Goal: Check status: Check status

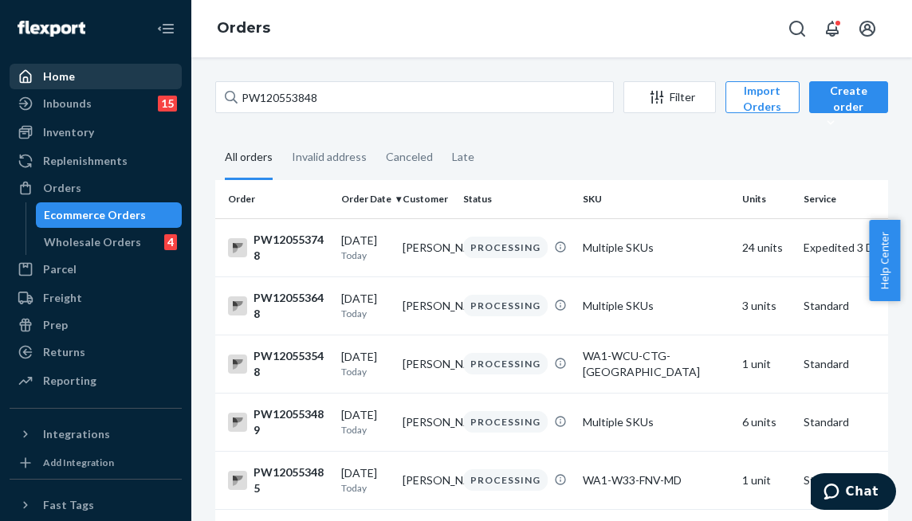
drag, startPoint x: 132, startPoint y: 87, endPoint x: 98, endPoint y: 82, distance: 34.6
click at [104, 83] on div "Home Inbounds 15 Shipping Plans Problems 15 Inventory Products Branded Packagin…" at bounding box center [456, 260] width 912 height 521
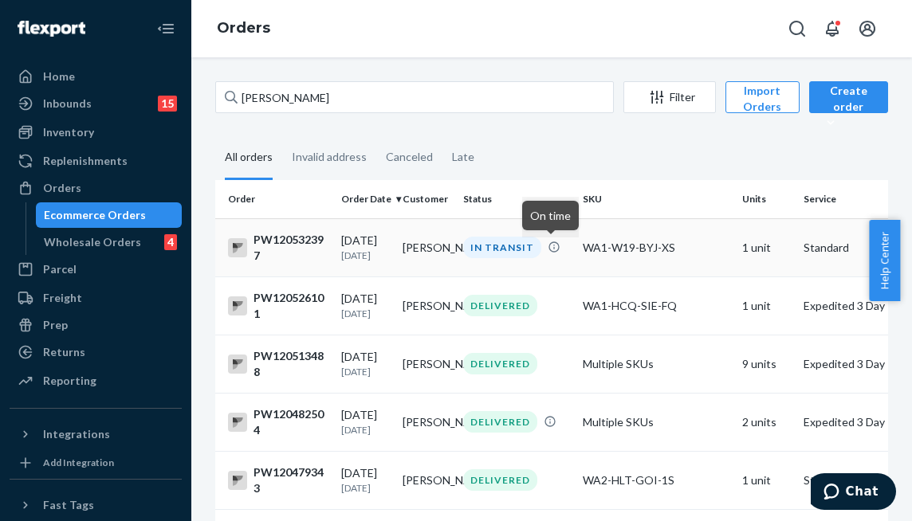
type input "ilyssa rodr"
click at [545, 264] on td "IN TRANSIT" at bounding box center [517, 247] width 120 height 58
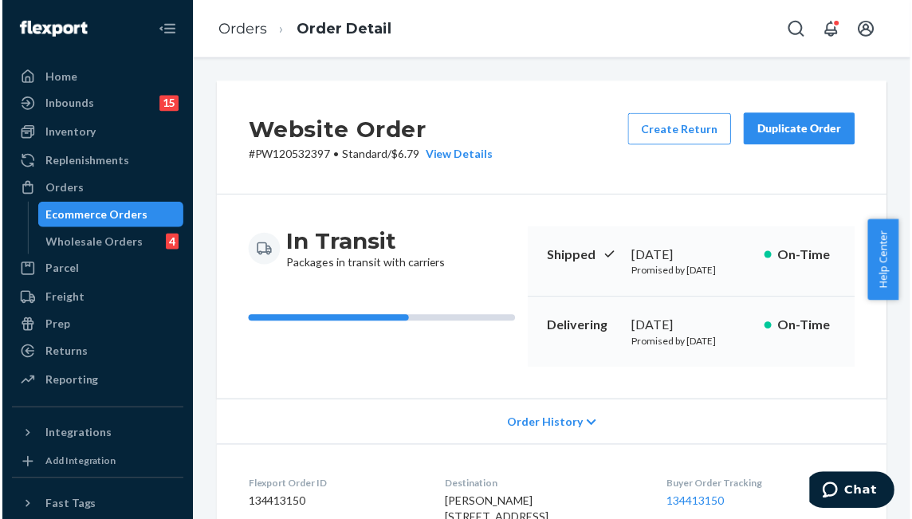
scroll to position [593, 0]
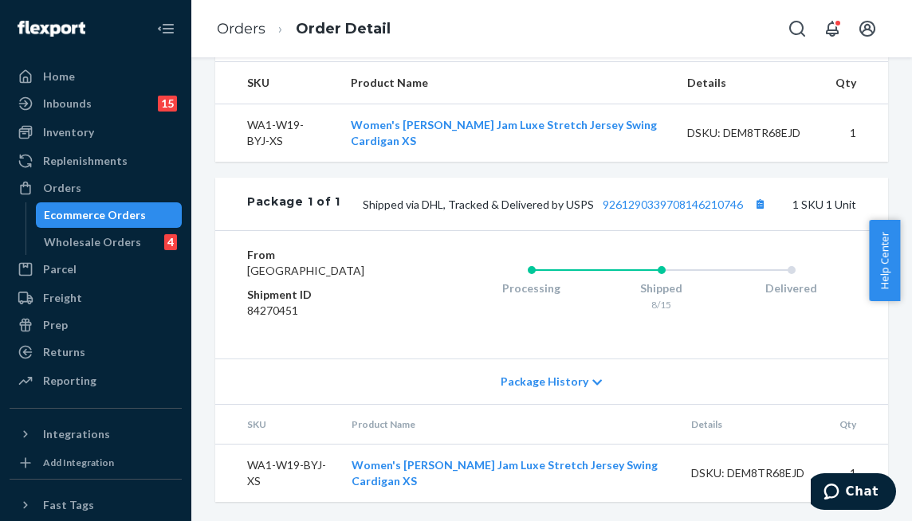
click at [661, 178] on div "Package 1 of 1 Shipped via DHL, Tracked & Delivered by USPS 9261290339708146210…" at bounding box center [551, 204] width 673 height 53
click at [657, 198] on link "9261290339708146210746" at bounding box center [673, 205] width 140 height 14
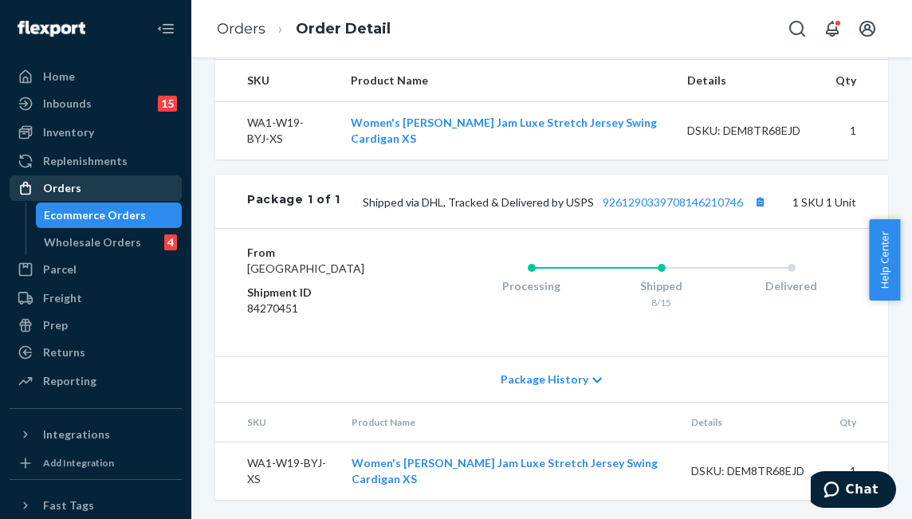
click at [78, 182] on div "Orders" at bounding box center [95, 188] width 169 height 22
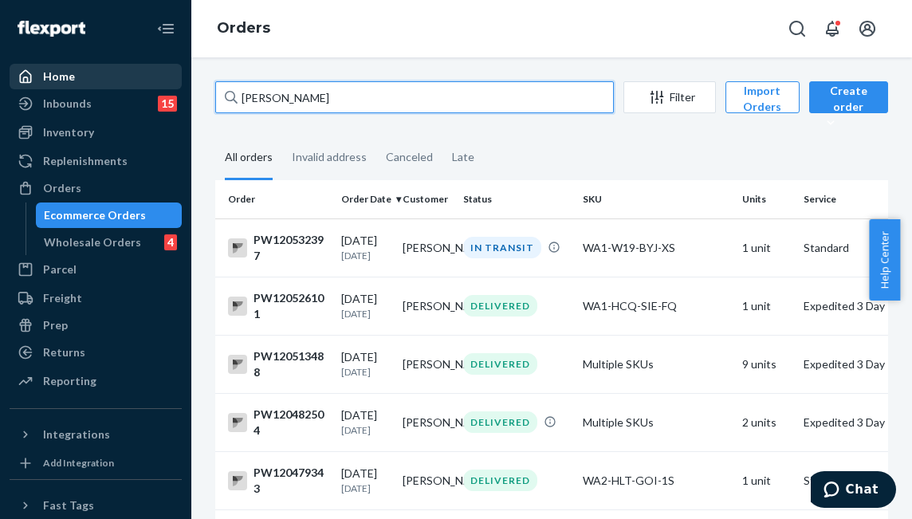
drag, startPoint x: 167, startPoint y: 87, endPoint x: 41, endPoint y: 87, distance: 125.9
click at [49, 85] on div "Home Inbounds 15 Shipping Plans Problems 15 Inventory Products Branded Packagin…" at bounding box center [456, 259] width 912 height 519
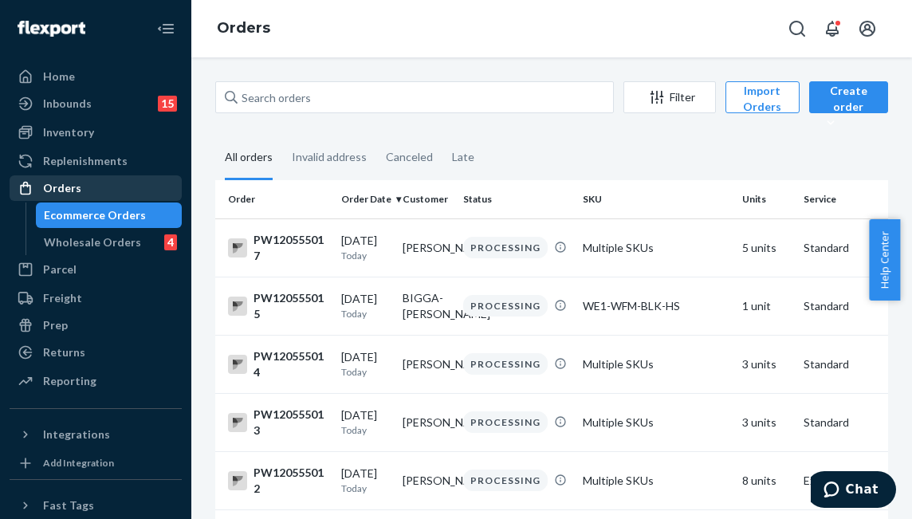
click at [102, 187] on div "Orders" at bounding box center [95, 188] width 169 height 22
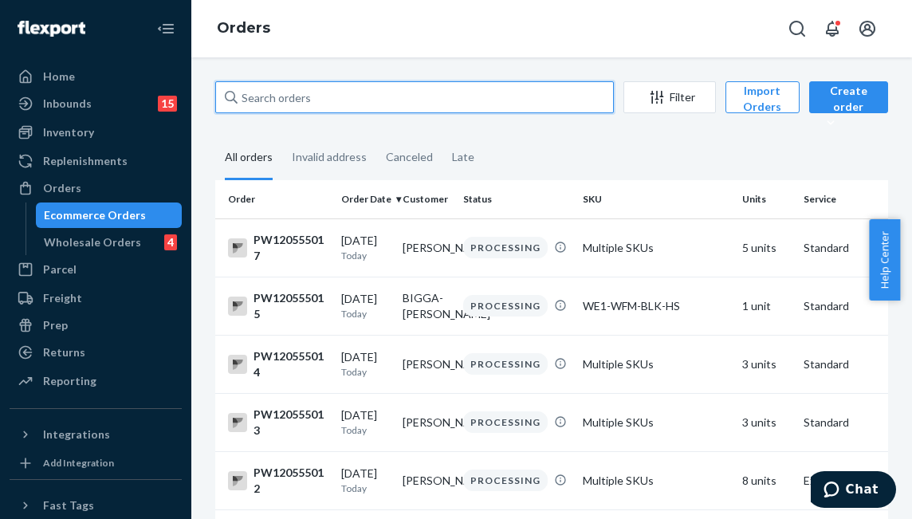
click at [329, 98] on input "text" at bounding box center [414, 97] width 399 height 32
paste input "PW120534359"
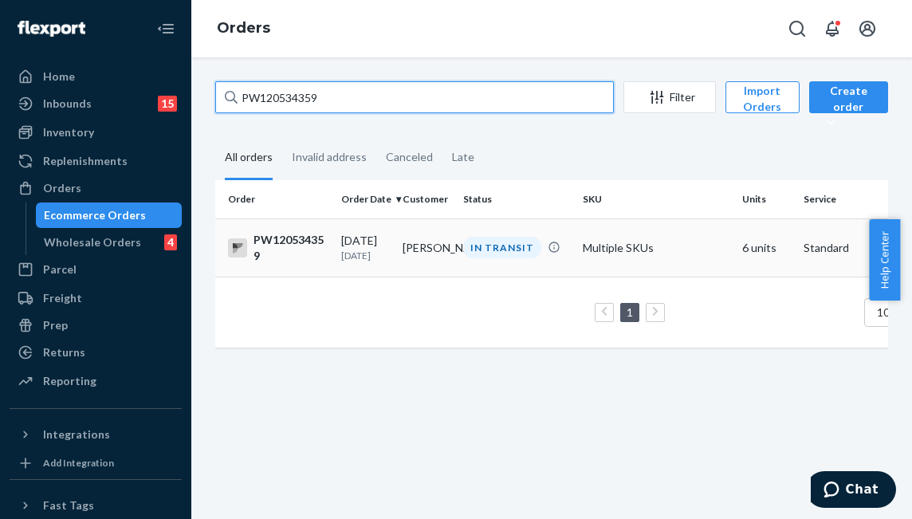
type input "PW120534359"
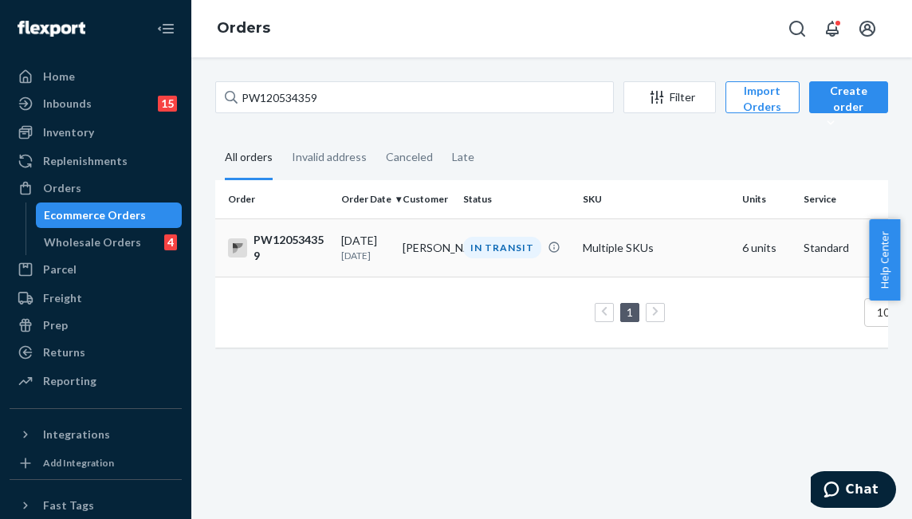
click at [532, 271] on td "IN TRANSIT" at bounding box center [517, 247] width 120 height 58
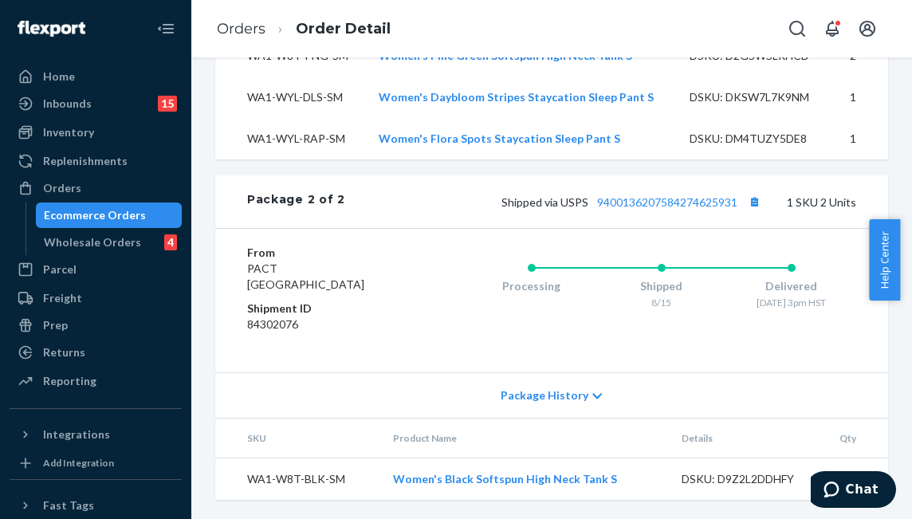
scroll to position [712, 0]
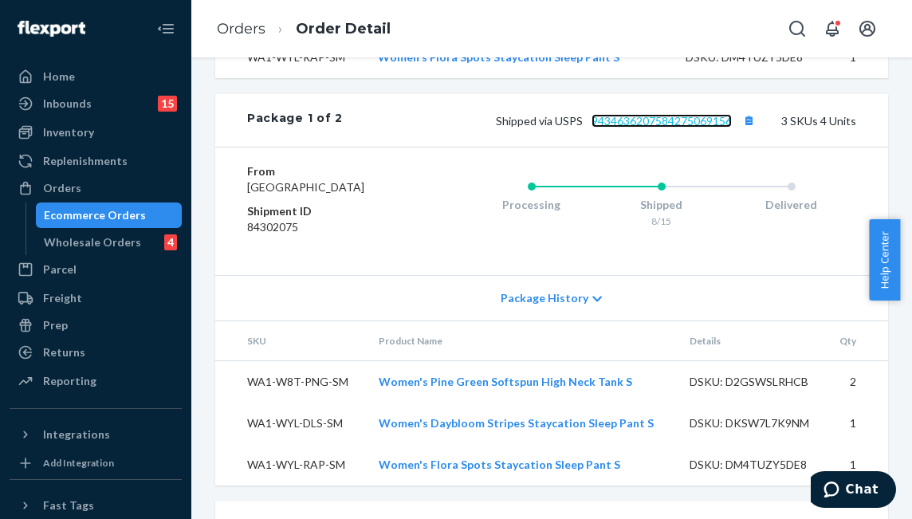
click at [643, 128] on link "9434636207584275069156" at bounding box center [661, 121] width 140 height 14
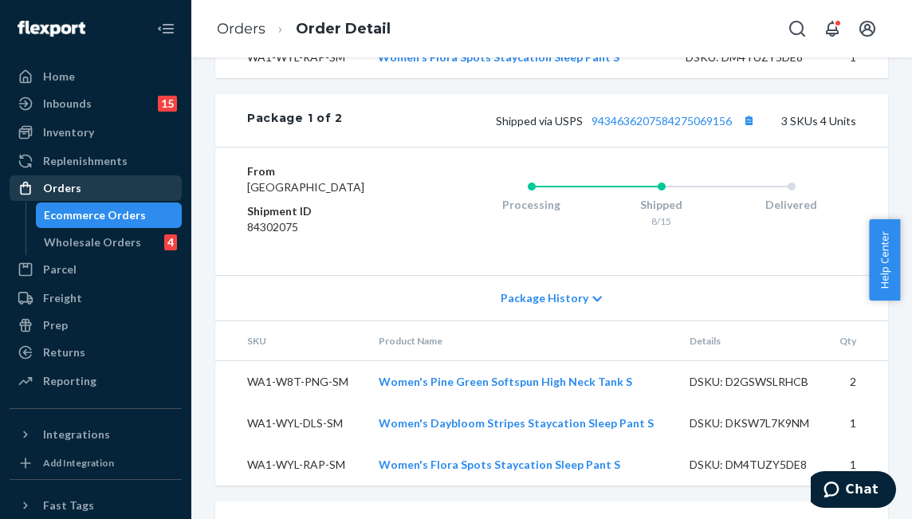
click at [117, 191] on div "Orders" at bounding box center [95, 188] width 169 height 22
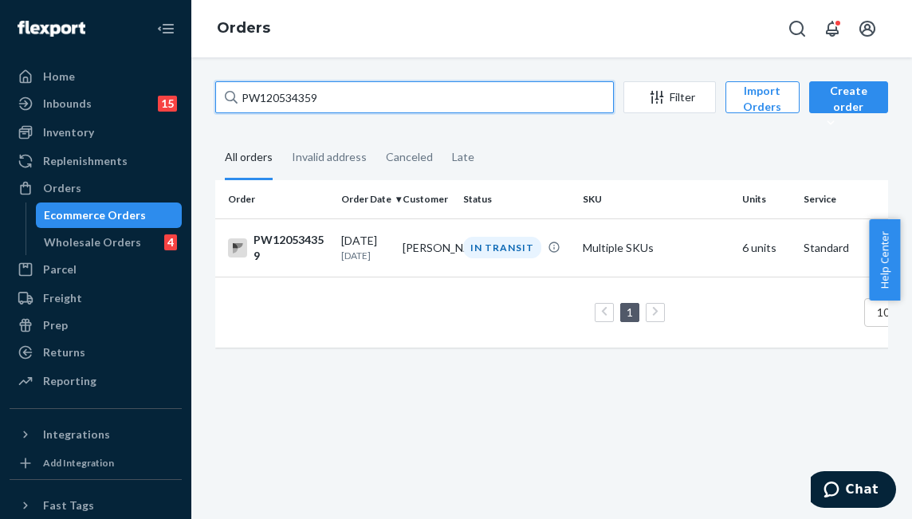
drag, startPoint x: 340, startPoint y: 92, endPoint x: -10, endPoint y: 88, distance: 349.1
click at [0, 88] on html "Home Inbounds 15 Shipping Plans Problems 15 Inventory Products Branded Packagin…" at bounding box center [456, 259] width 912 height 519
paste input "6067"
type input "PW120536067"
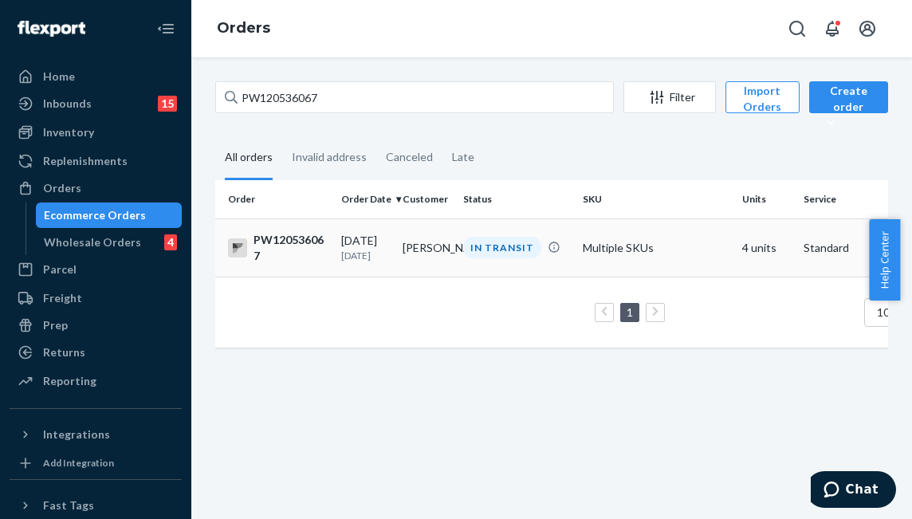
click at [501, 258] on td "IN TRANSIT" at bounding box center [517, 247] width 120 height 58
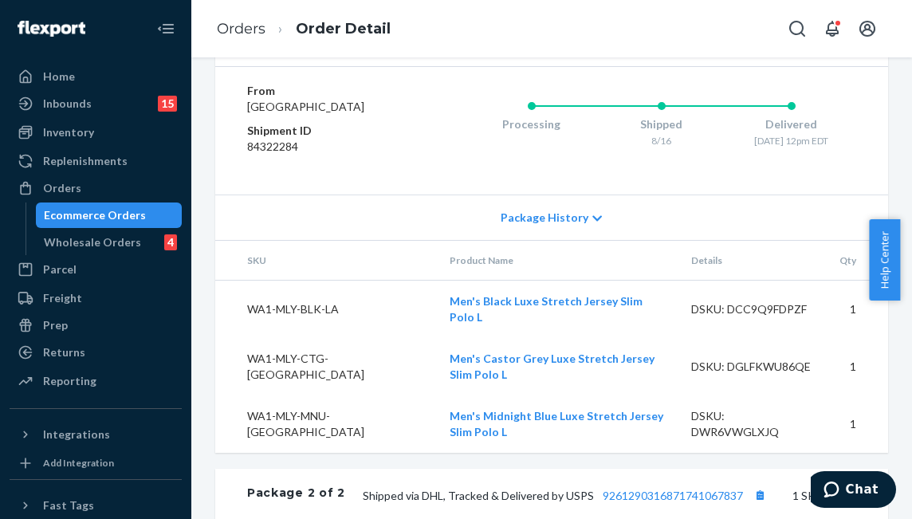
scroll to position [1116, 0]
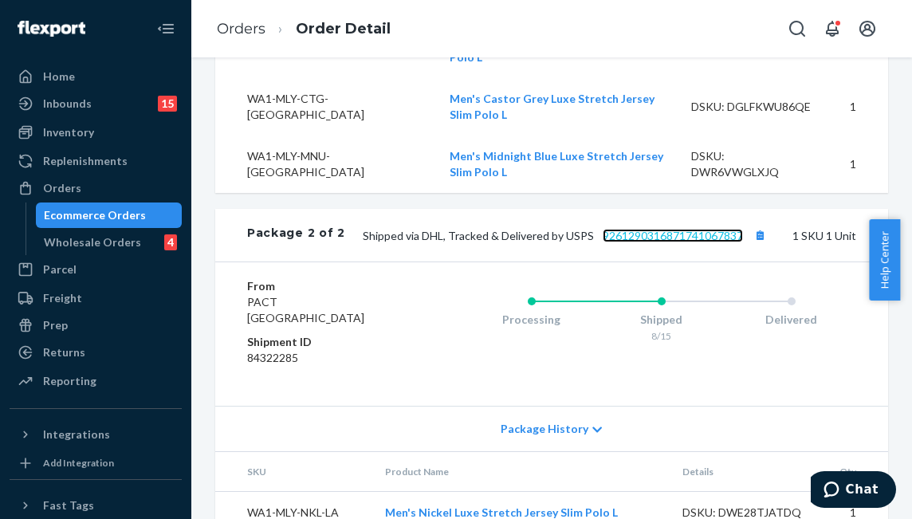
click at [697, 229] on link "9261290316871741067837" at bounding box center [673, 236] width 140 height 14
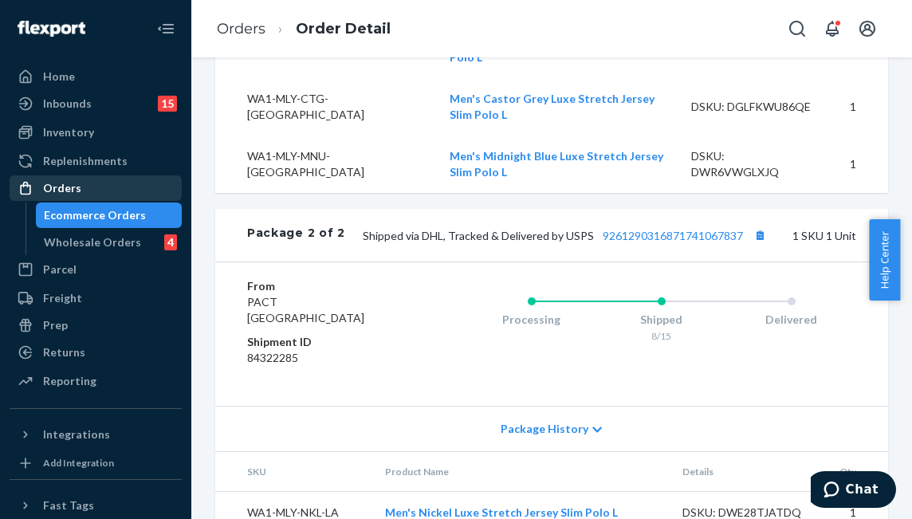
drag, startPoint x: 108, startPoint y: 187, endPoint x: 116, endPoint y: 184, distance: 9.3
click at [108, 187] on div "Orders" at bounding box center [95, 188] width 169 height 22
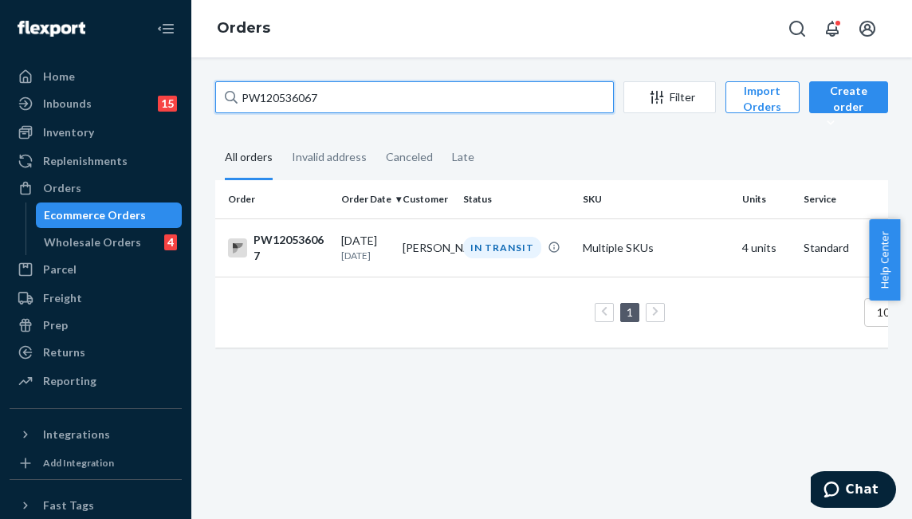
drag, startPoint x: 352, startPoint y: 101, endPoint x: 95, endPoint y: 89, distance: 257.7
click at [96, 89] on div "Home Inbounds 15 Shipping Plans Problems 15 Inventory Products Branded Packagin…" at bounding box center [456, 259] width 912 height 519
paste input "2156"
type input "PW120532156"
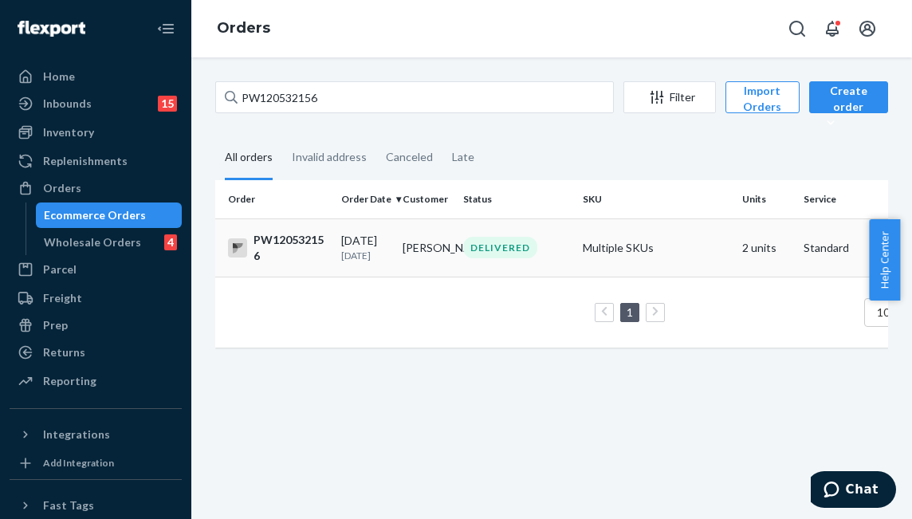
click at [434, 235] on td "Monica Guo" at bounding box center [426, 247] width 61 height 58
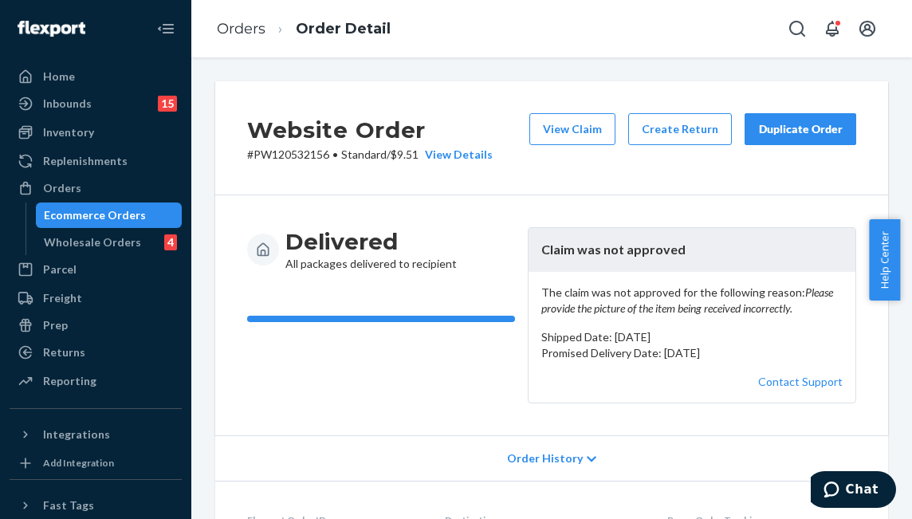
click at [347, 383] on div "Delivered All packages delivered to recipient" at bounding box center [381, 315] width 268 height 176
click at [772, 388] on link "Contact Support" at bounding box center [800, 382] width 84 height 14
click at [727, 361] on p "Promised Delivery Date: August 26, 2025" at bounding box center [691, 353] width 301 height 16
click at [663, 312] on em "Please provide the picture of the item being received incorrectly." at bounding box center [687, 299] width 292 height 29
click at [589, 131] on button "View Claim" at bounding box center [572, 129] width 86 height 32
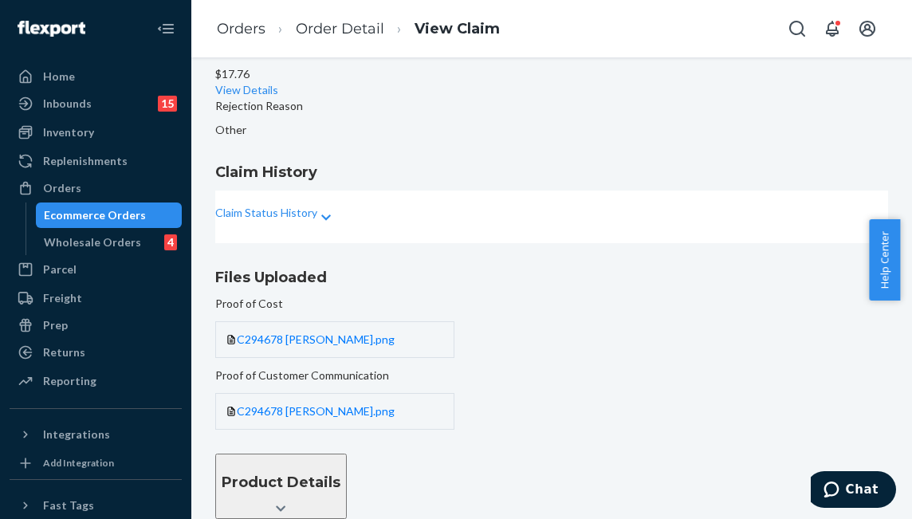
scroll to position [265, 0]
click at [317, 205] on p "Claim Status History" at bounding box center [266, 213] width 102 height 16
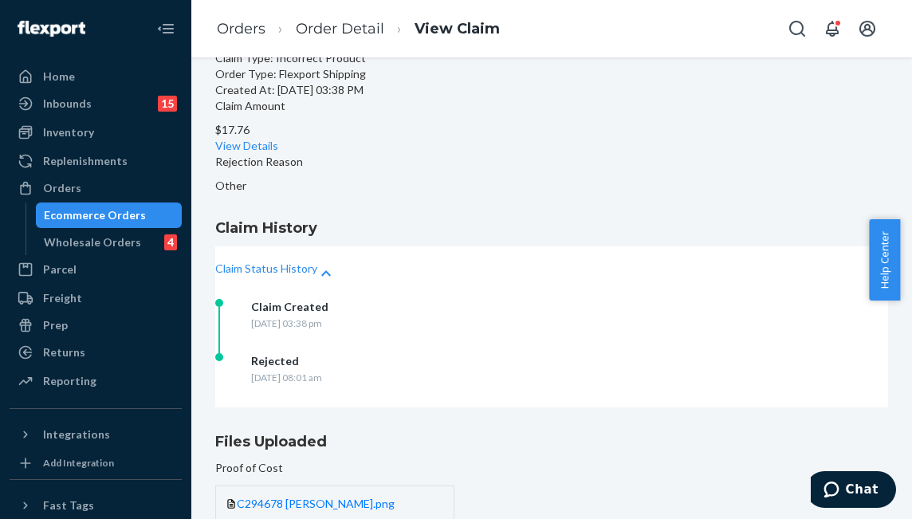
scroll to position [0, 0]
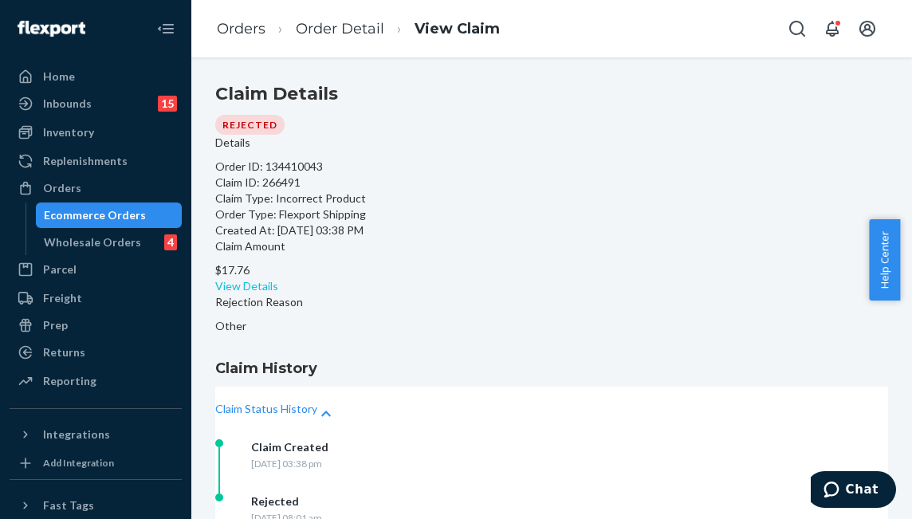
click at [278, 279] on link "View Details" at bounding box center [246, 286] width 63 height 14
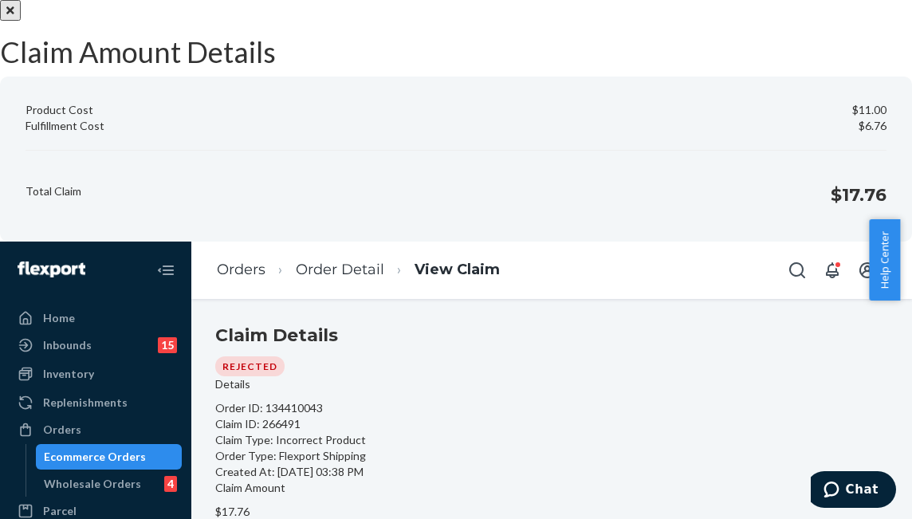
click at [21, 21] on button "Close" at bounding box center [10, 10] width 21 height 21
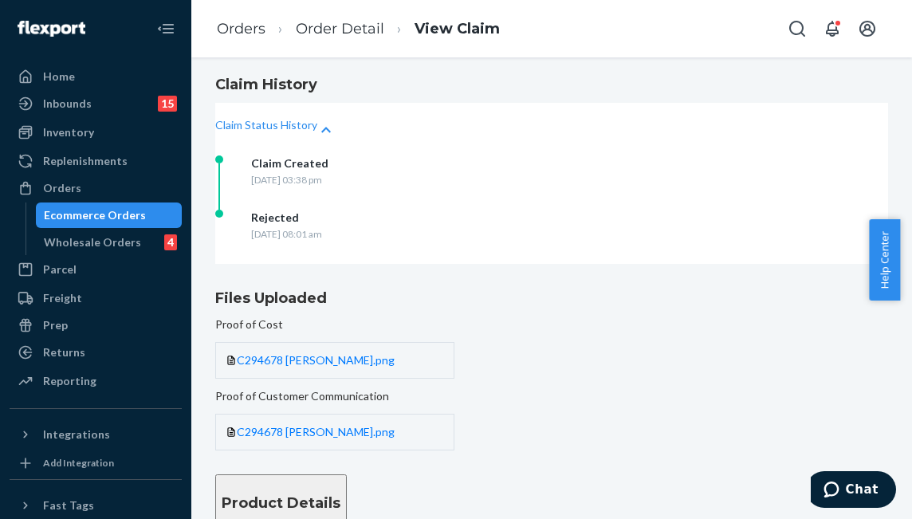
scroll to position [374, 0]
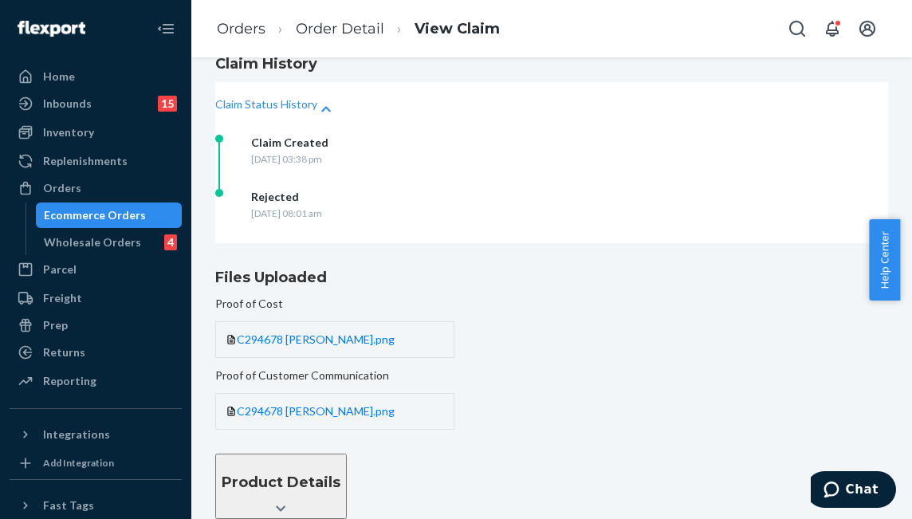
click at [340, 472] on div "Product Details" at bounding box center [281, 482] width 119 height 21
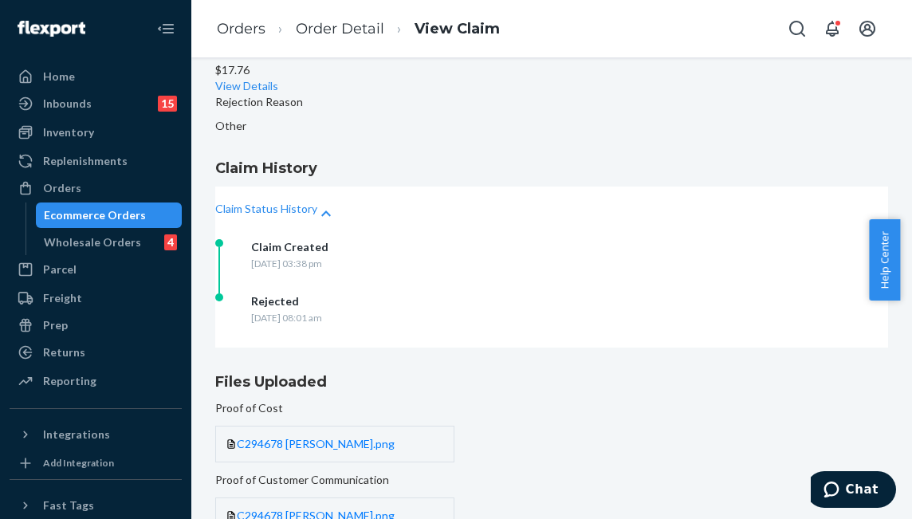
scroll to position [34, 0]
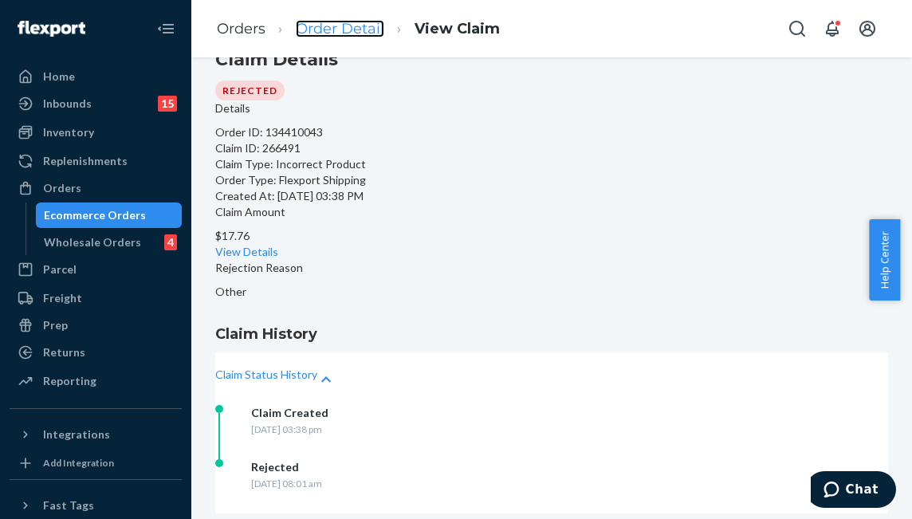
click at [326, 25] on link "Order Detail" at bounding box center [340, 29] width 88 height 18
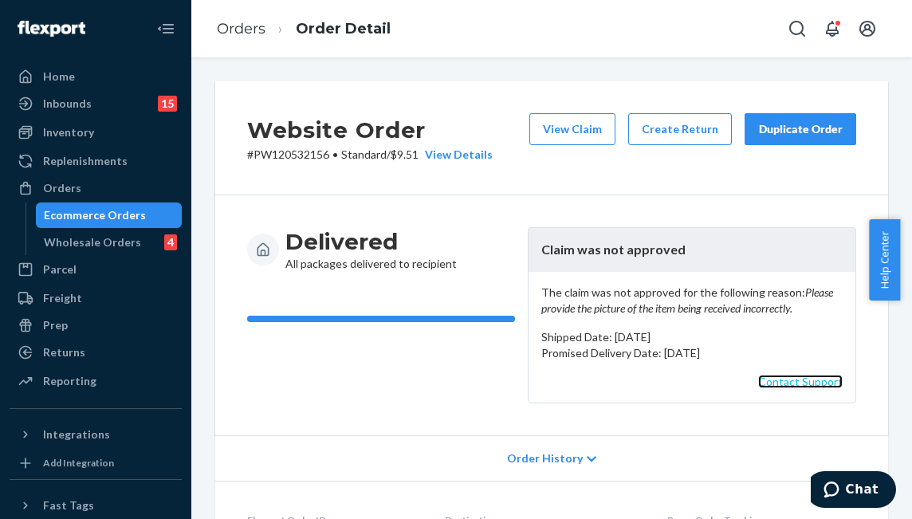
click at [775, 388] on link "Contact Support" at bounding box center [800, 382] width 84 height 14
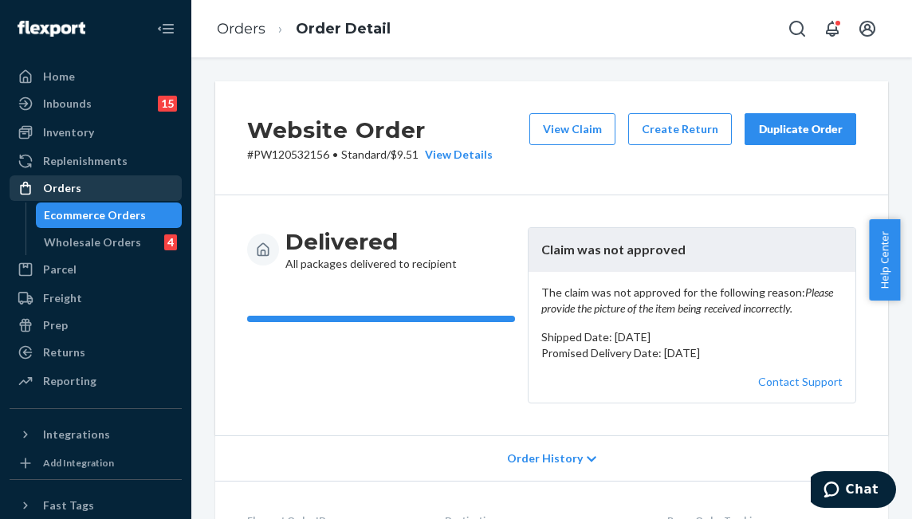
drag, startPoint x: 112, startPoint y: 187, endPoint x: 104, endPoint y: 182, distance: 9.7
click at [112, 187] on div "Orders" at bounding box center [95, 188] width 169 height 22
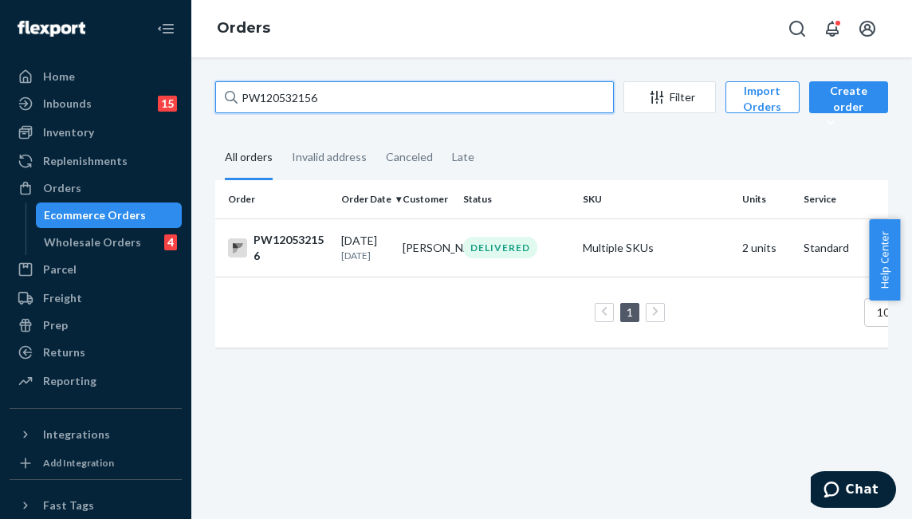
drag, startPoint x: 285, startPoint y: 97, endPoint x: 210, endPoint y: 96, distance: 75.7
click at [197, 95] on div "PW120532156 Filter Import Orders Create order Ecommerce order Removal order All…" at bounding box center [551, 287] width 721 height 461
paste input "45882"
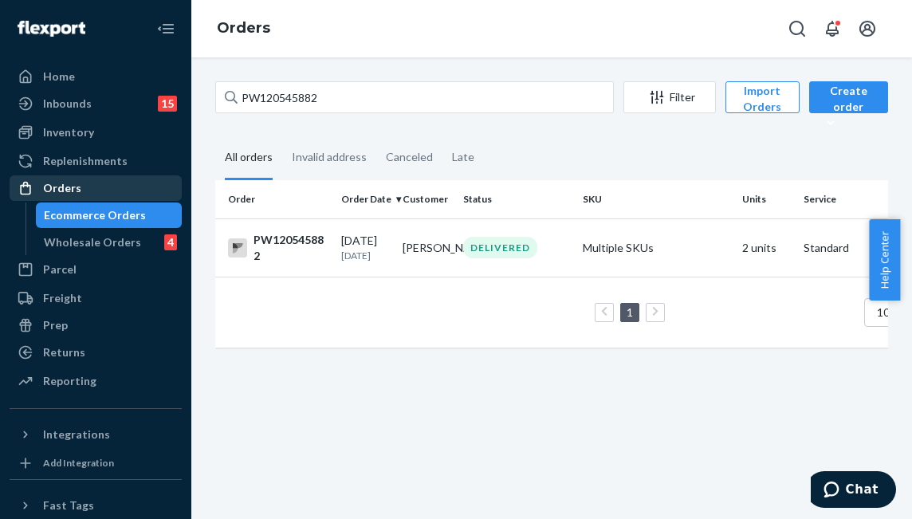
click at [143, 187] on div "Orders" at bounding box center [95, 188] width 169 height 22
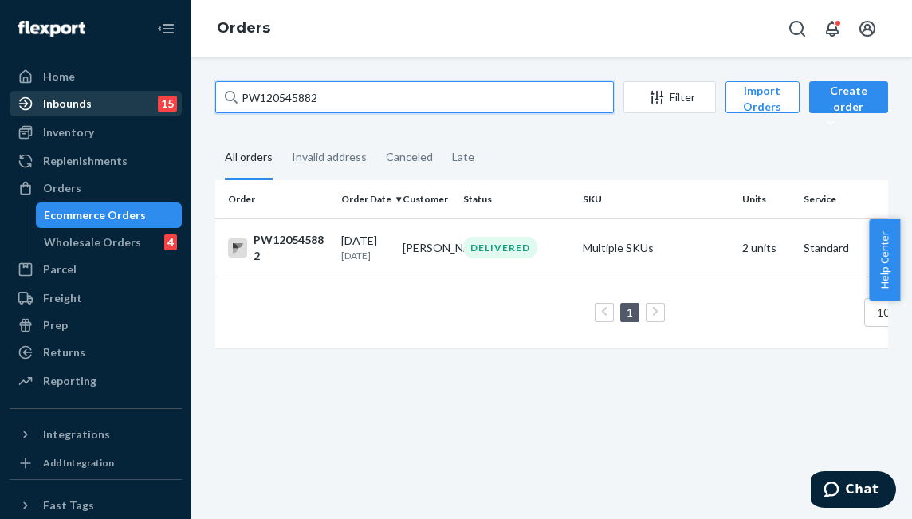
drag, startPoint x: 402, startPoint y: 99, endPoint x: 98, endPoint y: 90, distance: 303.8
click at [80, 84] on div "Home Inbounds 15 Shipping Plans Problems 15 Inventory Products Branded Packagin…" at bounding box center [456, 259] width 912 height 519
paste input "6520"
type input "PW120546520"
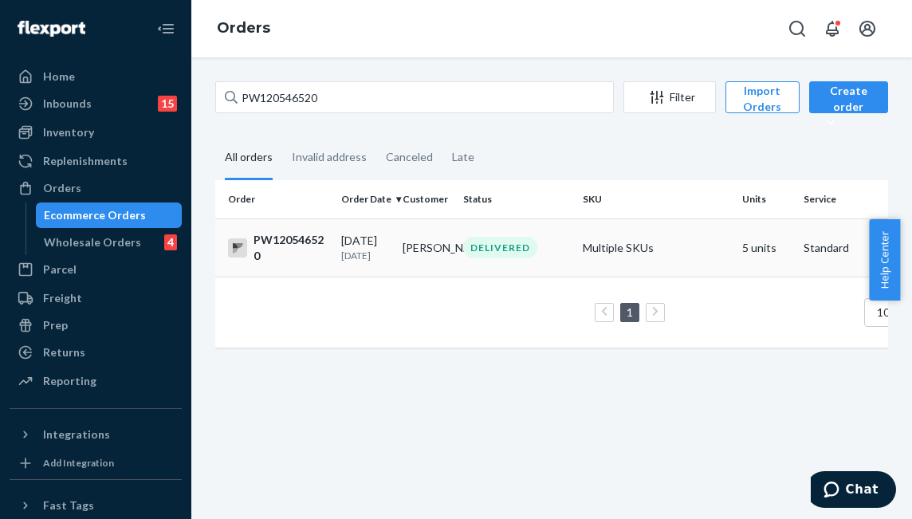
click at [465, 253] on div "DELIVERED" at bounding box center [500, 248] width 74 height 22
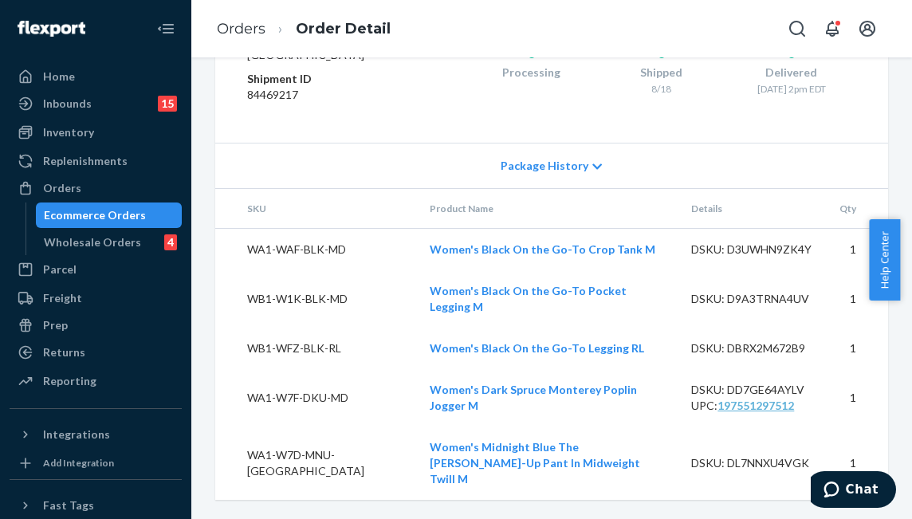
scroll to position [1023, 0]
click at [113, 188] on div "Orders" at bounding box center [95, 188] width 169 height 22
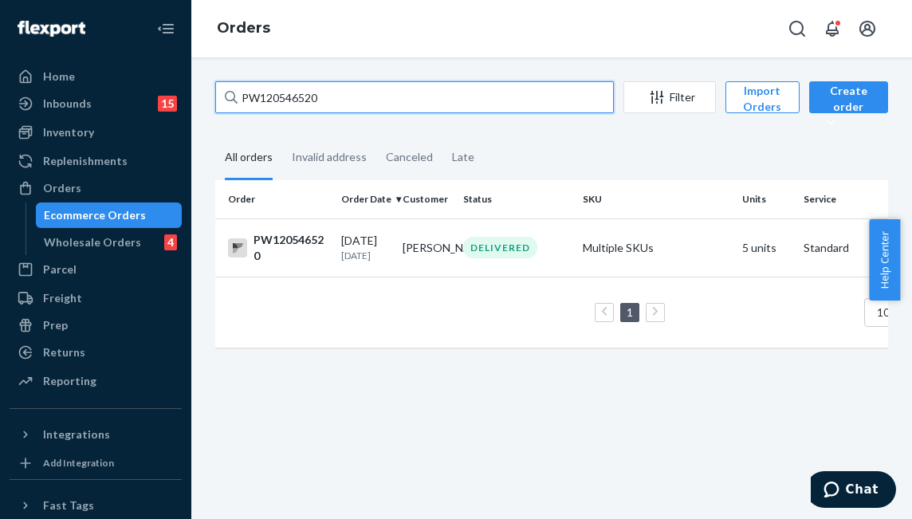
drag, startPoint x: 339, startPoint y: 93, endPoint x: 204, endPoint y: 88, distance: 134.8
click at [204, 88] on div "PW120546520 Filter Import Orders Create order Ecommerce order Removal order All…" at bounding box center [551, 222] width 697 height 282
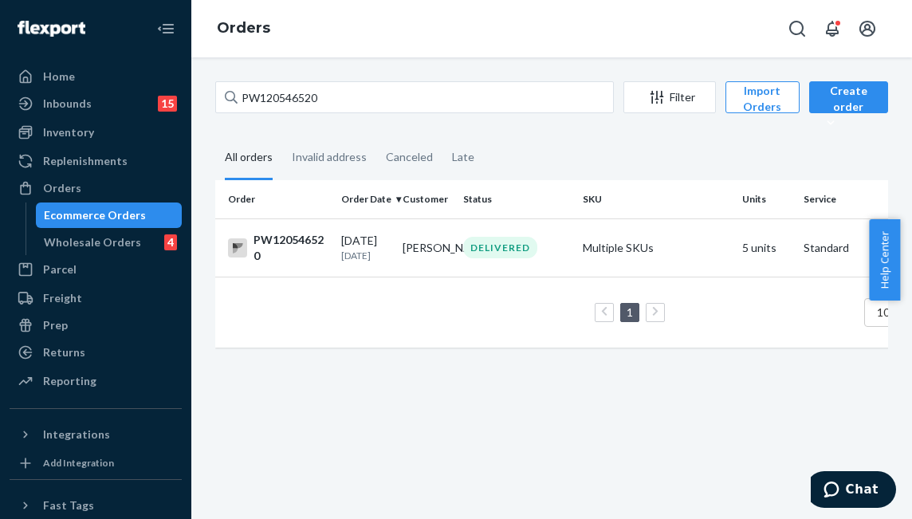
click at [304, 205] on th "Order" at bounding box center [275, 199] width 120 height 38
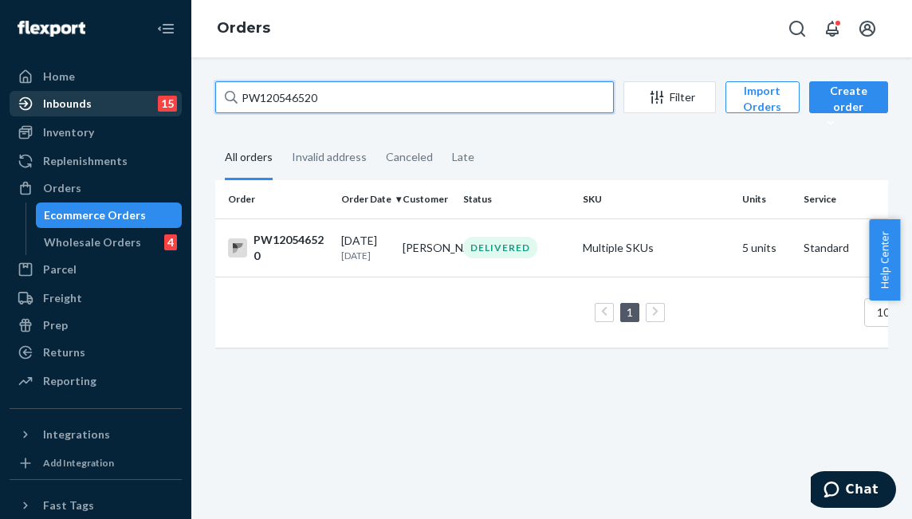
drag, startPoint x: 239, startPoint y: 92, endPoint x: 144, endPoint y: 92, distance: 94.8
click at [144, 92] on div "Home Inbounds 15 Shipping Plans Problems 15 Inventory Products Branded Packagin…" at bounding box center [456, 259] width 912 height 519
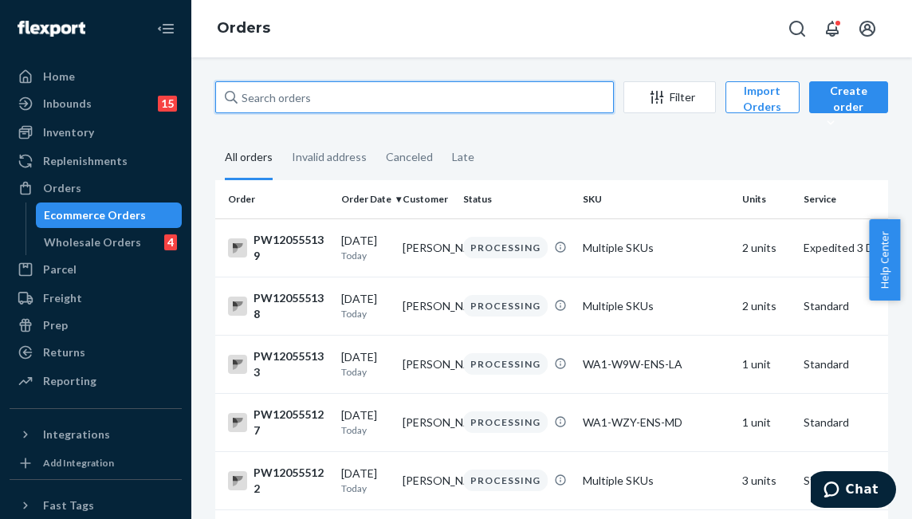
click at [424, 95] on input "text" at bounding box center [414, 97] width 399 height 32
paste input "PW120535277"
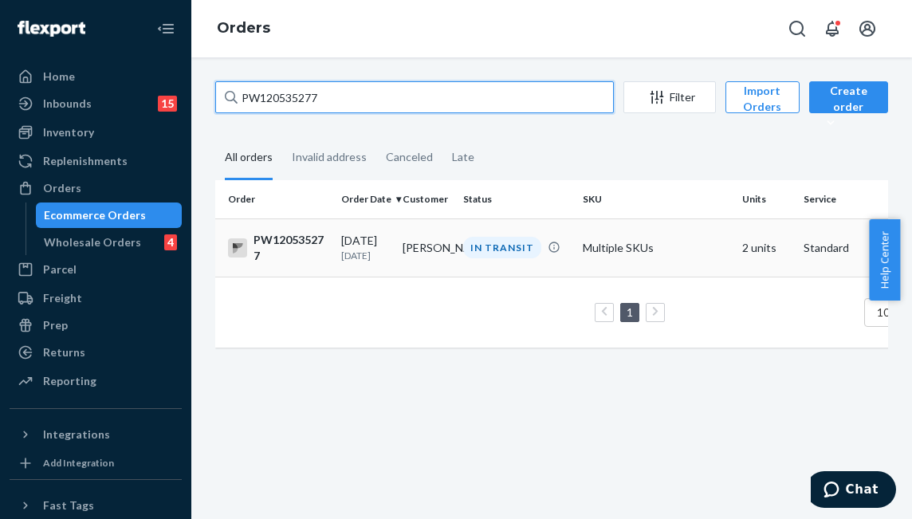
type input "PW120535277"
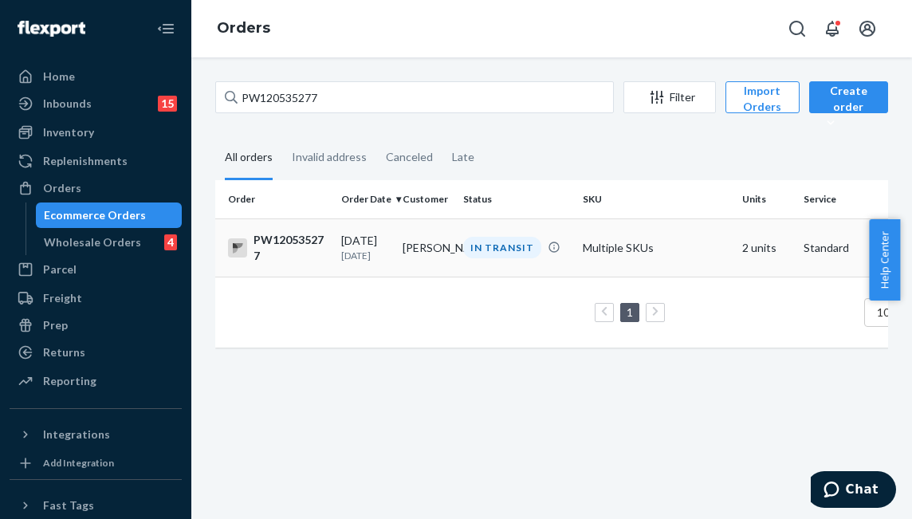
click at [467, 267] on td "IN TRANSIT" at bounding box center [517, 247] width 120 height 58
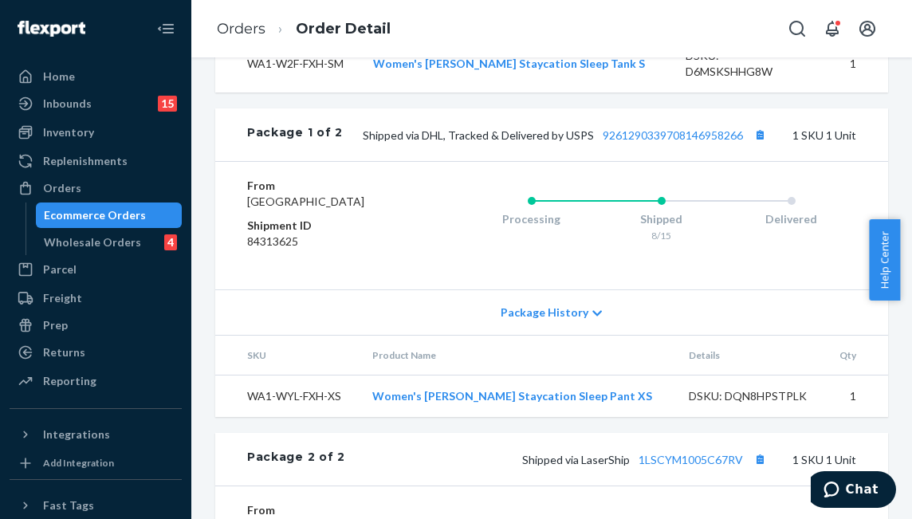
scroll to position [658, 0]
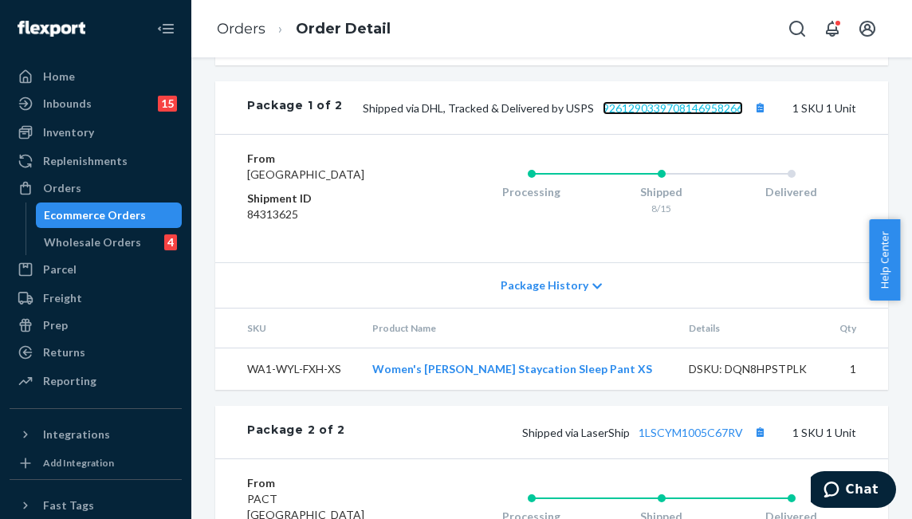
click at [648, 115] on link "9261290339708146958266" at bounding box center [673, 108] width 140 height 14
drag, startPoint x: 79, startPoint y: 181, endPoint x: 185, endPoint y: 162, distance: 107.7
click at [79, 181] on div "Orders" at bounding box center [95, 188] width 169 height 22
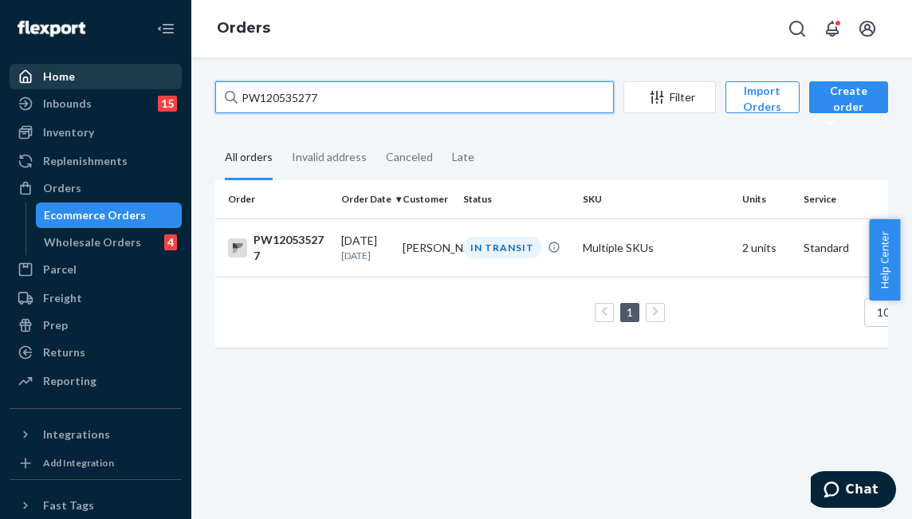
drag, startPoint x: 281, startPoint y: 85, endPoint x: 143, endPoint y: 73, distance: 139.3
click at [143, 73] on div "Home Inbounds 15 Shipping Plans Problems 15 Inventory Products Branded Packagin…" at bounding box center [456, 259] width 912 height 519
paste input "PW120533086"
type input "PW120533086"
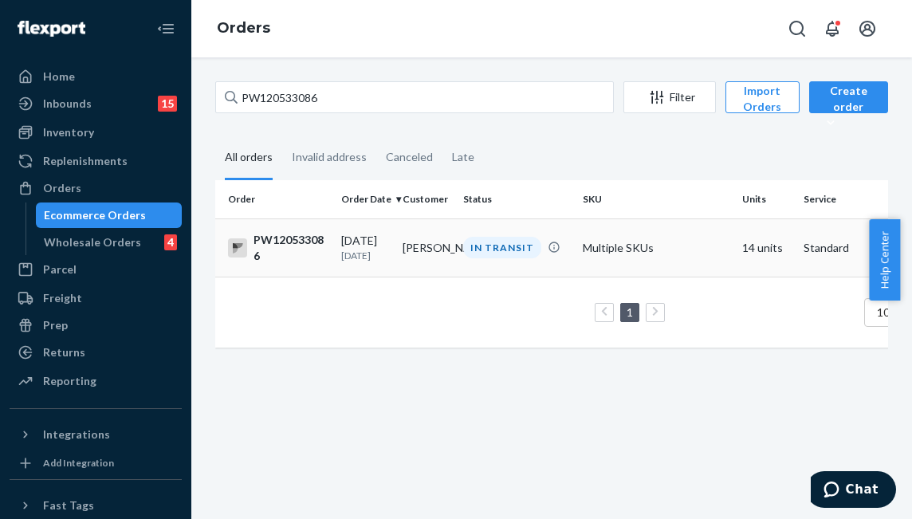
click at [513, 226] on td "IN TRANSIT" at bounding box center [517, 247] width 120 height 58
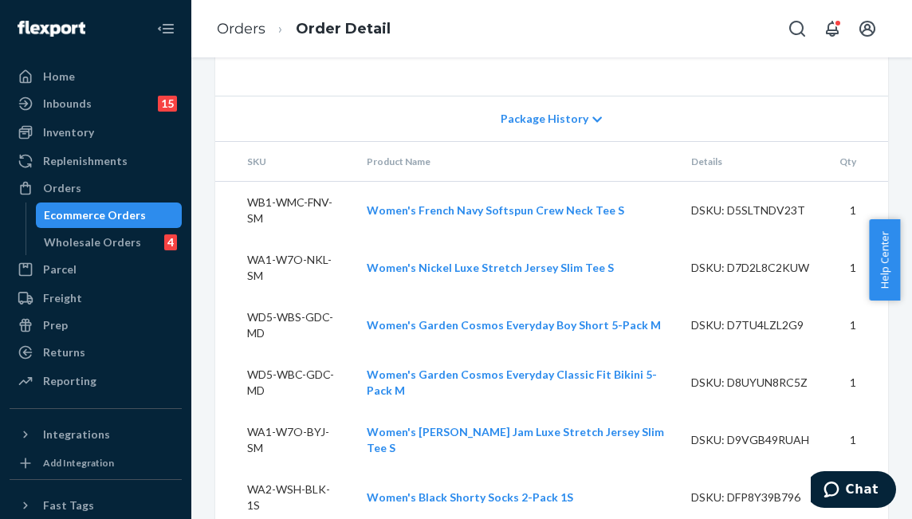
scroll to position [1271, 0]
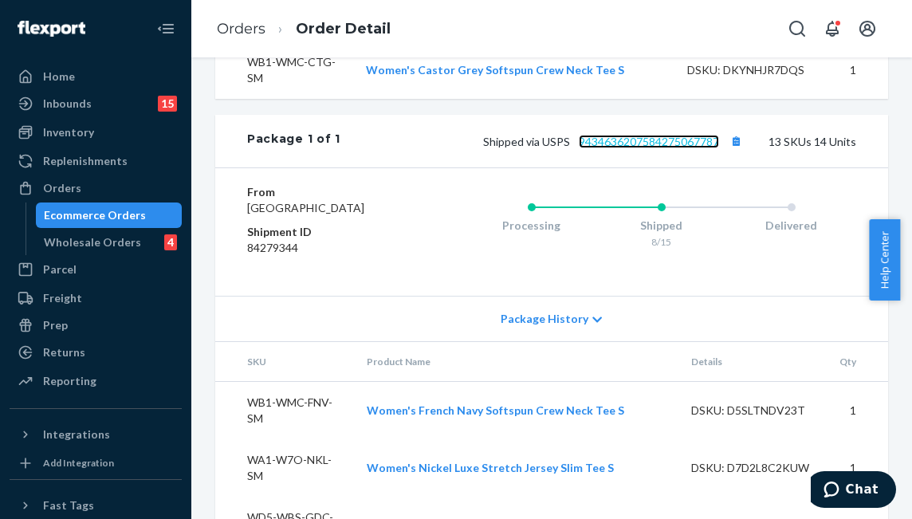
click at [644, 148] on link "9434636207584275067787" at bounding box center [649, 142] width 140 height 14
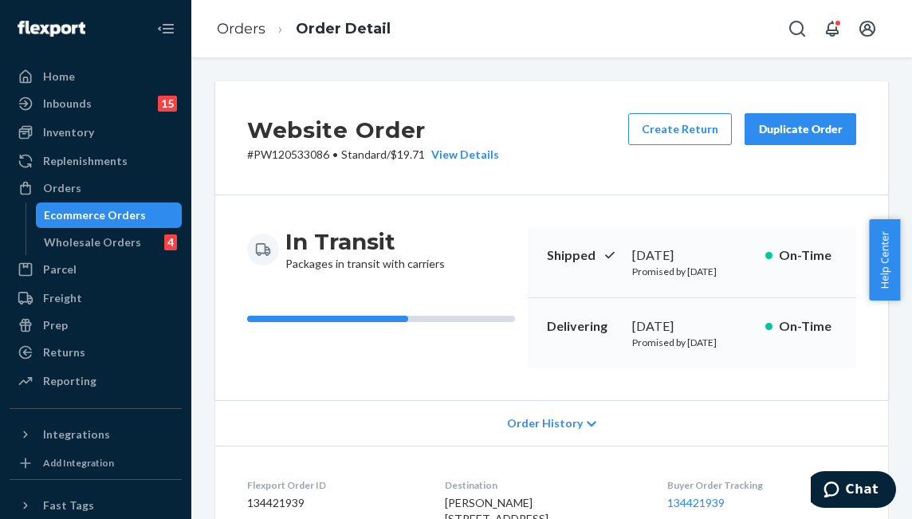
scroll to position [239, 0]
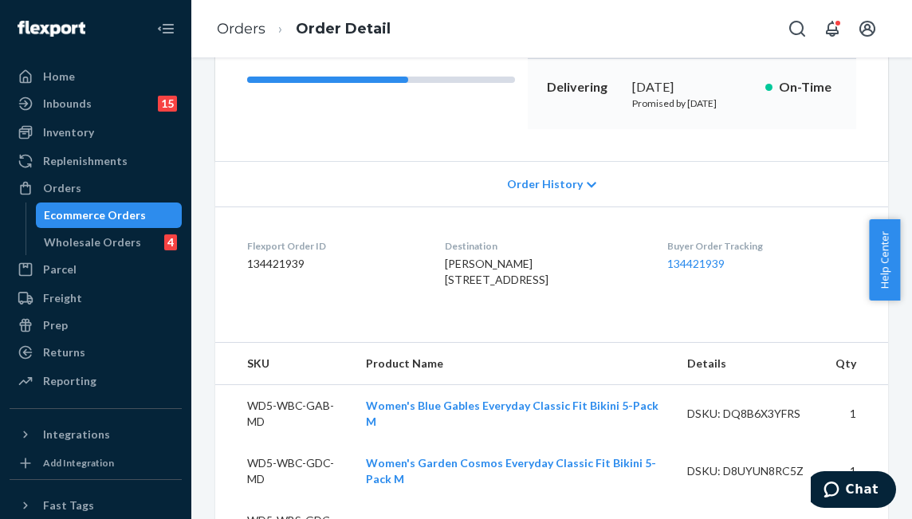
drag, startPoint x: 112, startPoint y: 206, endPoint x: 112, endPoint y: 198, distance: 8.8
click at [112, 206] on div "Ecommerce Orders" at bounding box center [108, 215] width 143 height 22
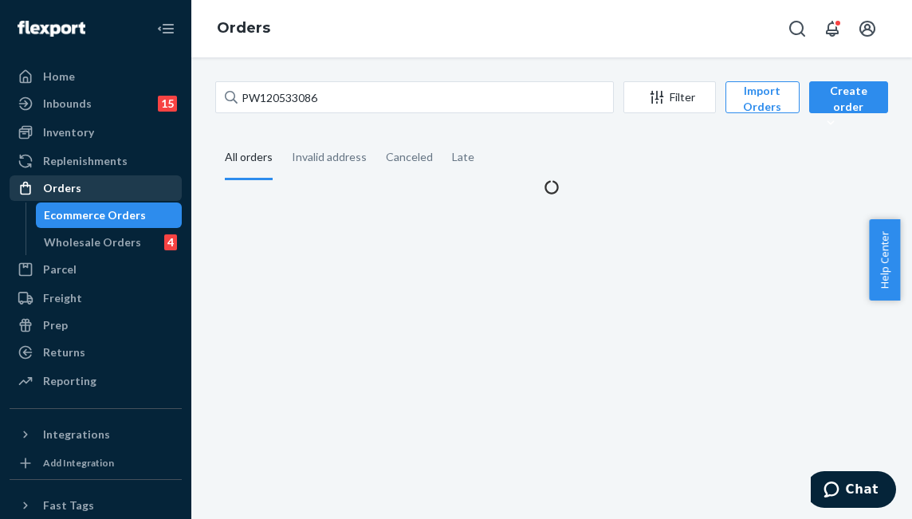
click at [112, 190] on div "Orders" at bounding box center [95, 188] width 169 height 22
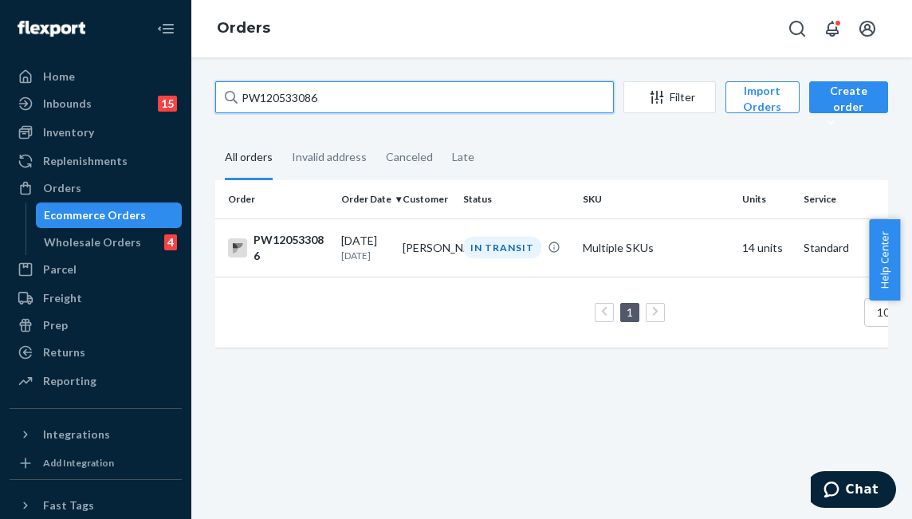
click at [351, 95] on input "PW120533086" at bounding box center [414, 97] width 399 height 32
drag, startPoint x: 369, startPoint y: 100, endPoint x: 193, endPoint y: 92, distance: 176.3
click at [193, 92] on div "PW120533086 Filter Import Orders Create order Ecommerce order Removal order All…" at bounding box center [551, 287] width 721 height 461
paste input "PW120535664"
type input "PW120535664"
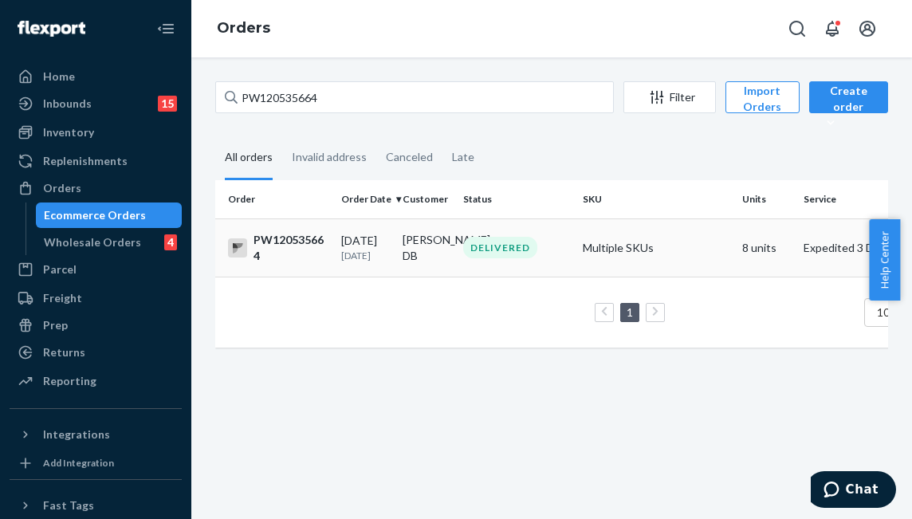
click at [469, 254] on div "DELIVERED" at bounding box center [500, 248] width 74 height 22
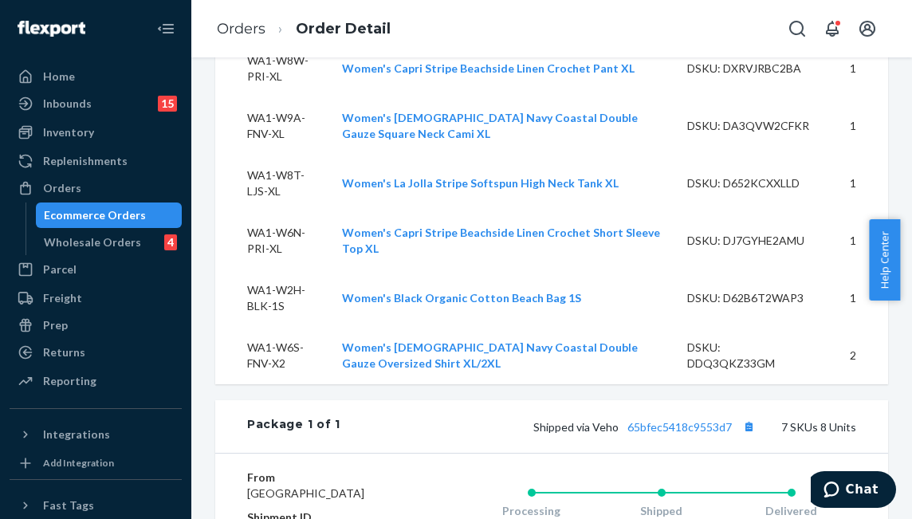
scroll to position [344, 0]
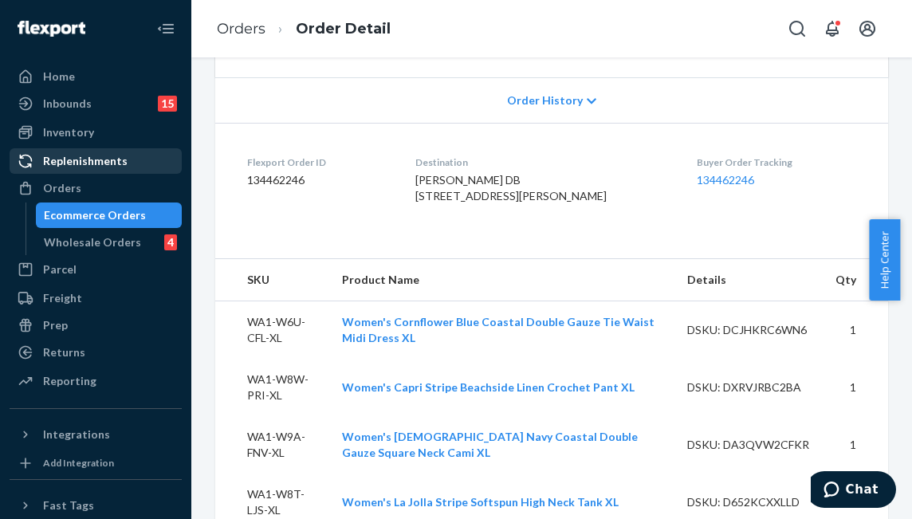
drag, startPoint x: 92, startPoint y: 185, endPoint x: 108, endPoint y: 156, distance: 32.8
click at [92, 185] on div "Orders" at bounding box center [95, 188] width 169 height 22
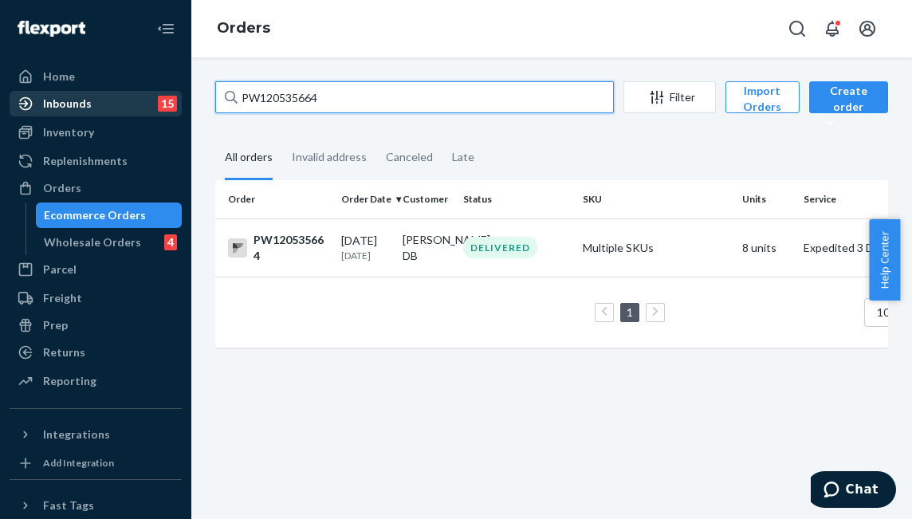
drag, startPoint x: 340, startPoint y: 105, endPoint x: 154, endPoint y: 108, distance: 186.5
click at [154, 108] on div "Home Inbounds 15 Shipping Plans Problems 15 Inventory Products Branded Packagin…" at bounding box center [456, 259] width 912 height 519
paste input "1571"
type input "PW120515714"
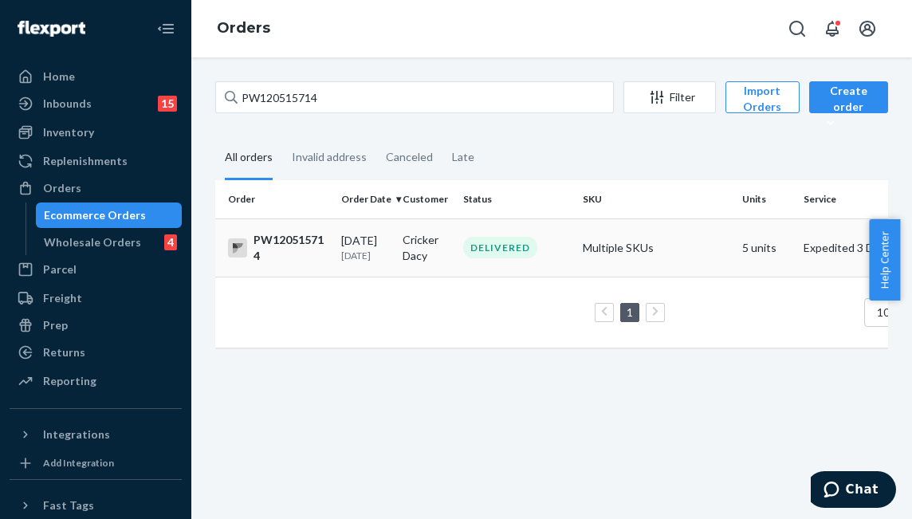
click at [457, 247] on td "DELIVERED" at bounding box center [517, 247] width 120 height 58
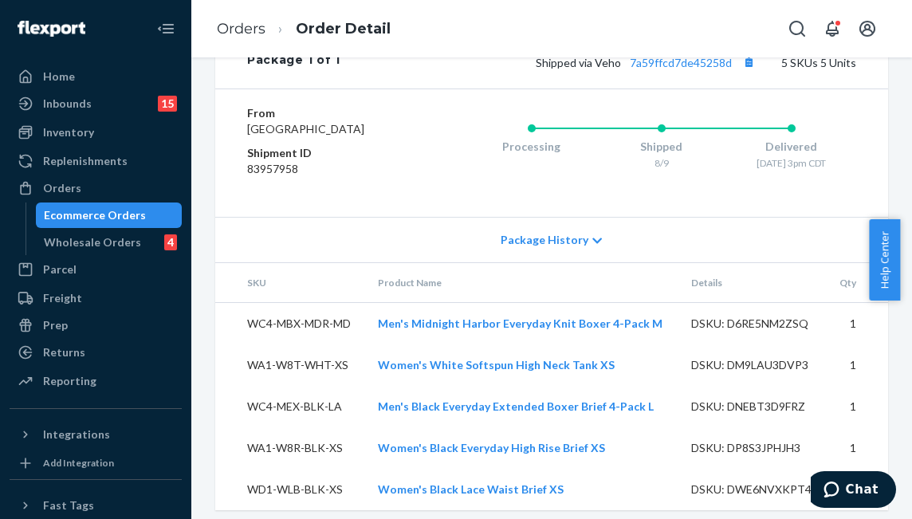
scroll to position [688, 0]
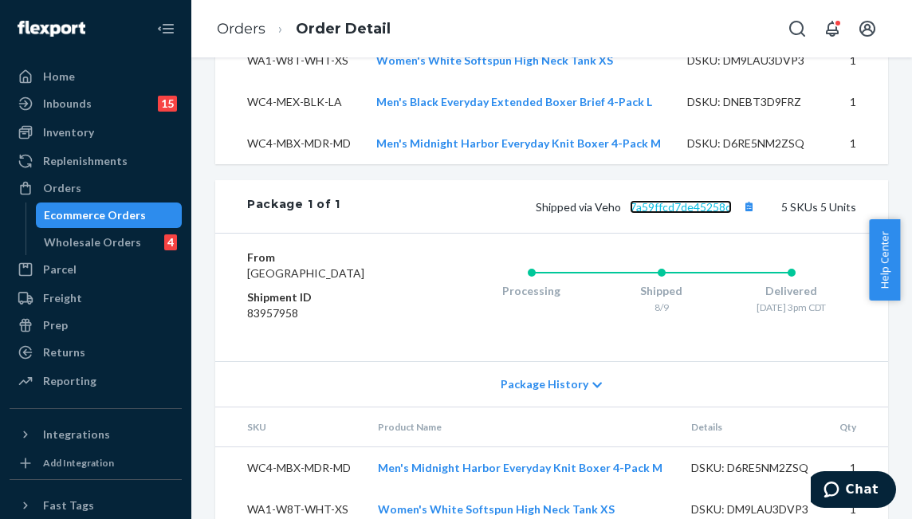
click at [679, 214] on link "7a59ffcd7de45258d" at bounding box center [681, 207] width 102 height 14
click at [123, 193] on div "Orders" at bounding box center [95, 188] width 169 height 22
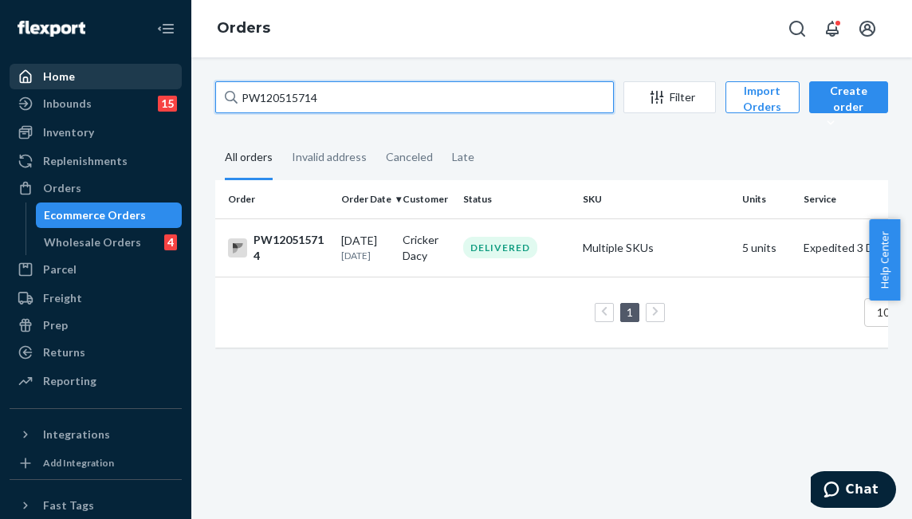
drag, startPoint x: 370, startPoint y: 106, endPoint x: 133, endPoint y: 87, distance: 237.5
click at [133, 87] on div "Home Inbounds 15 Shipping Plans Problems 15 Inventory Products Branded Packagin…" at bounding box center [456, 259] width 912 height 519
paste input "09656"
type input "PW120509656"
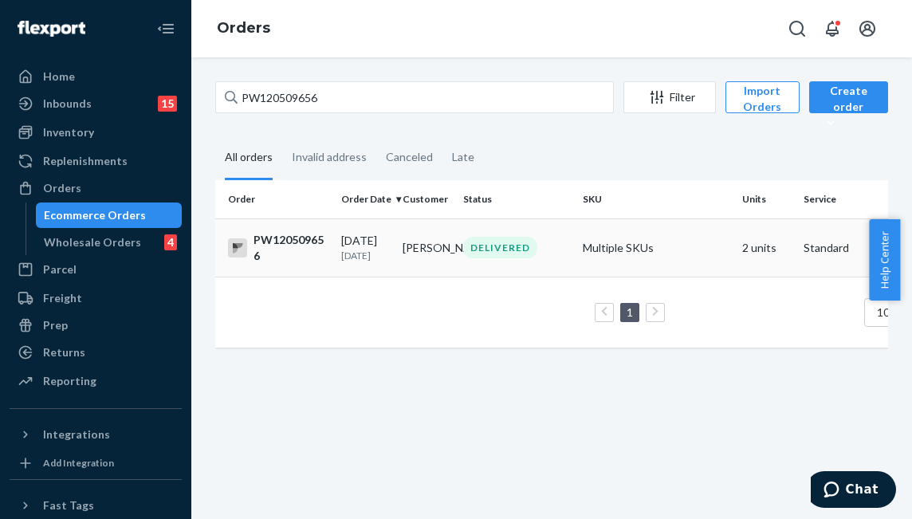
click at [511, 269] on td "DELIVERED" at bounding box center [517, 247] width 120 height 58
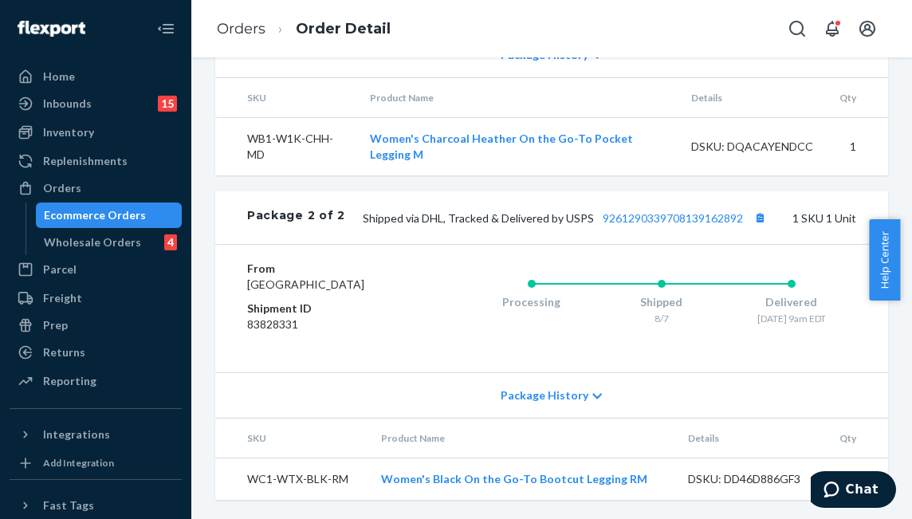
scroll to position [995, 0]
click at [128, 193] on div "Orders" at bounding box center [95, 188] width 169 height 22
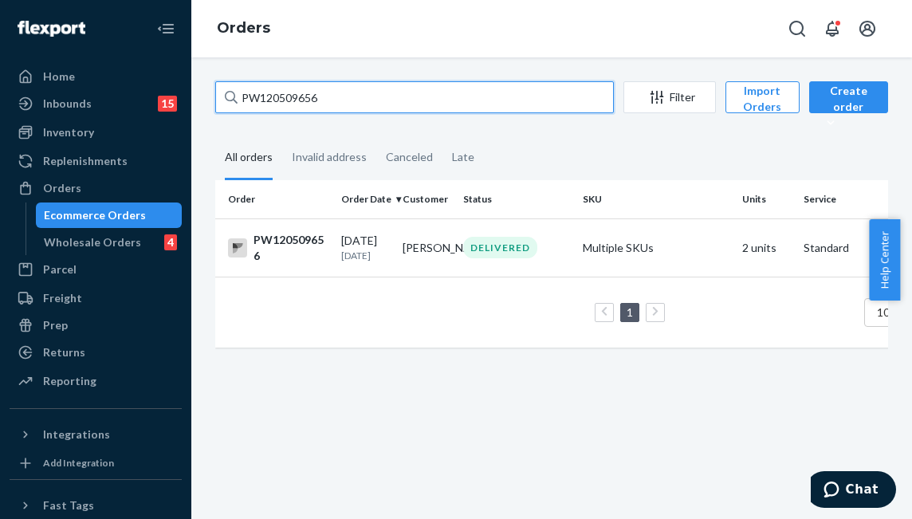
drag, startPoint x: 321, startPoint y: 94, endPoint x: 206, endPoint y: 86, distance: 115.1
click at [206, 86] on div "PW120509656 Filter Import Orders Create order Ecommerce order Removal order All…" at bounding box center [551, 222] width 697 height 282
paste input "25738"
type input "PW120525738"
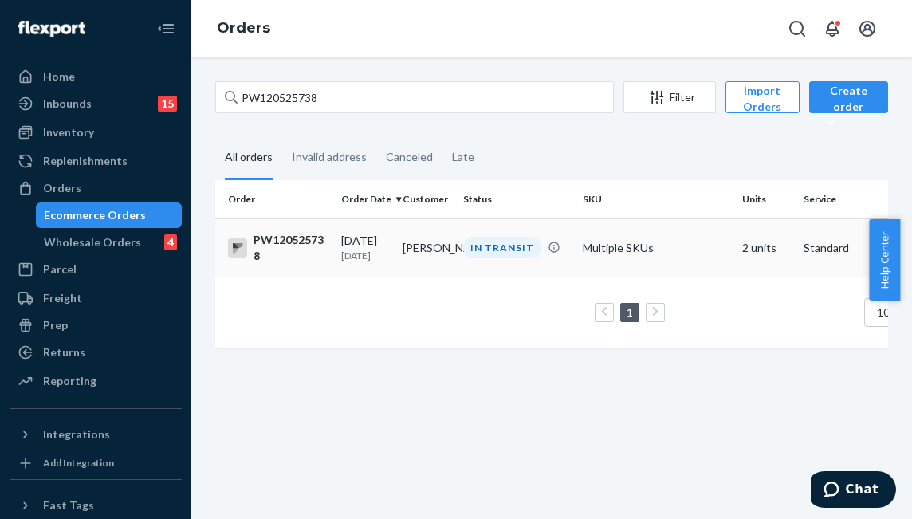
click at [465, 237] on div "IN TRANSIT" at bounding box center [516, 248] width 113 height 22
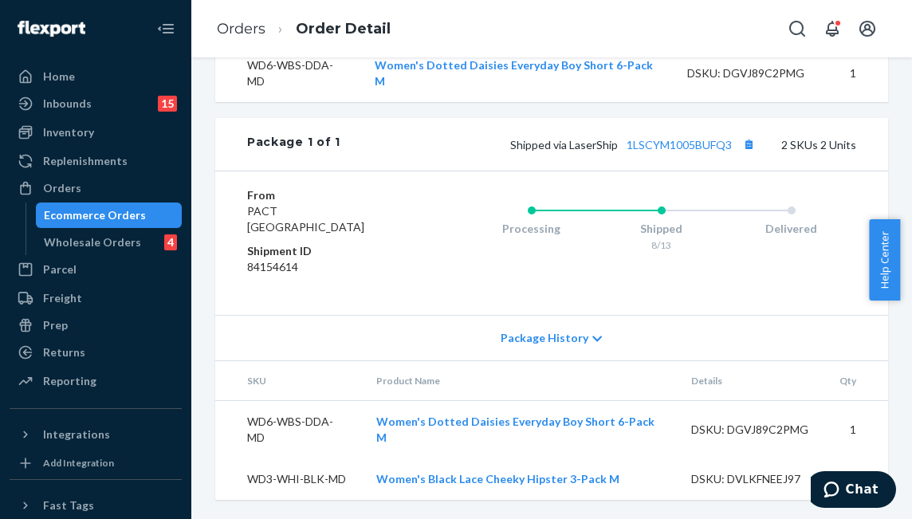
scroll to position [646, 0]
click at [658, 153] on div "Shipped via LaserShip 1LSCYM1005BUFQ3 2 SKUs 2 Units" at bounding box center [598, 144] width 516 height 21
click at [658, 151] on link "1LSCYM1005BUFQ3" at bounding box center [678, 145] width 105 height 14
click at [64, 196] on div "Orders" at bounding box center [95, 188] width 169 height 22
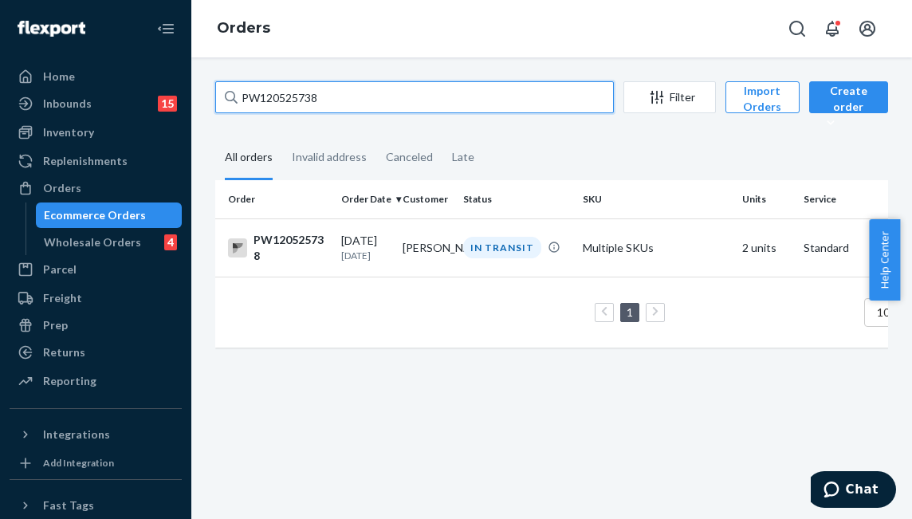
drag, startPoint x: 337, startPoint y: 100, endPoint x: 194, endPoint y: 91, distance: 143.0
click at [159, 82] on div "Home Inbounds 15 Shipping Plans Problems 15 Inventory Products Branded Packagin…" at bounding box center [456, 259] width 912 height 519
paste input "46520"
type input "PW120546520"
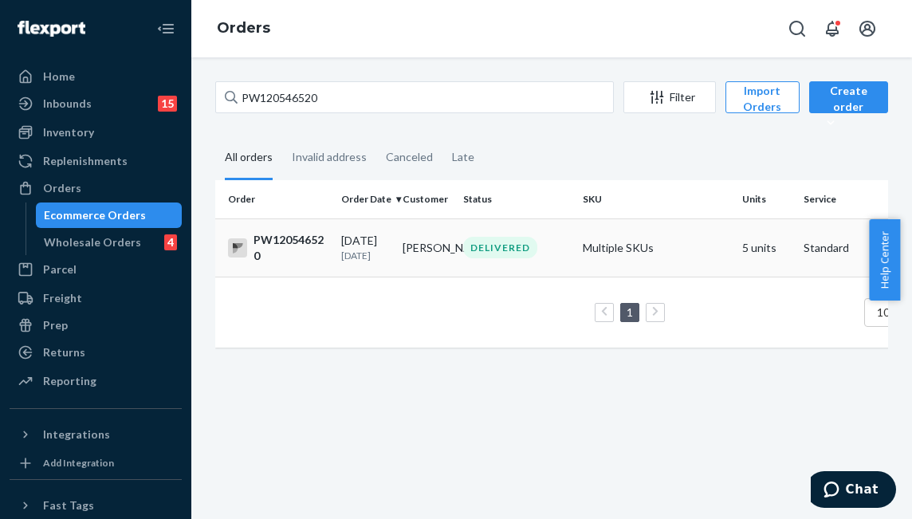
click at [400, 249] on td "Catherine Winslow" at bounding box center [426, 247] width 61 height 58
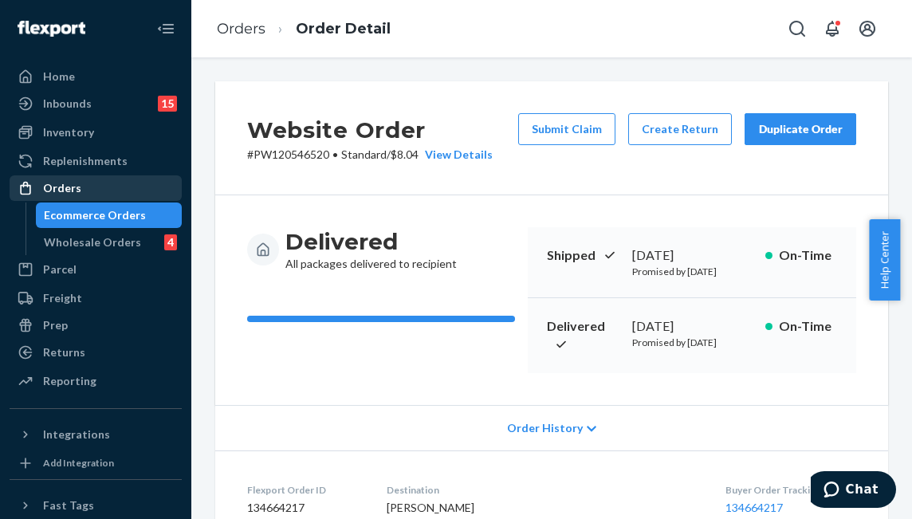
click at [142, 196] on div "Orders" at bounding box center [95, 188] width 169 height 22
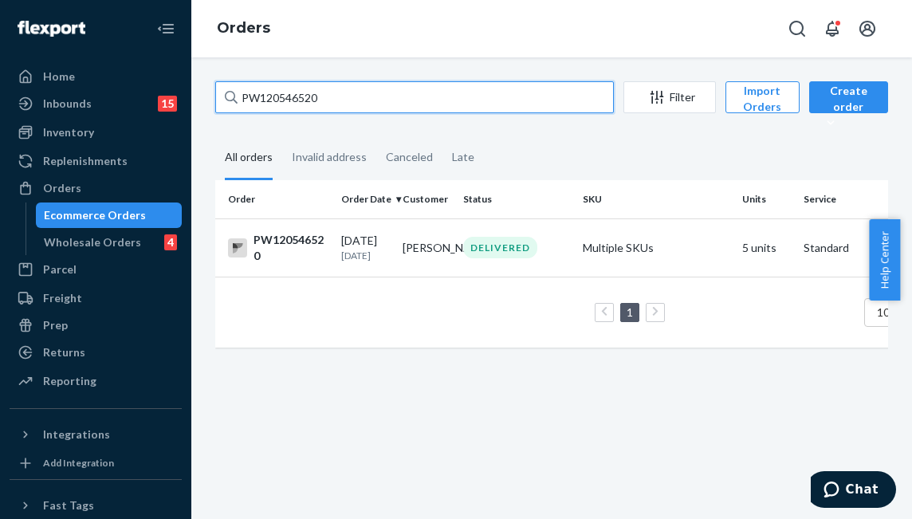
drag, startPoint x: 345, startPoint y: 93, endPoint x: 183, endPoint y: 90, distance: 162.6
click at [186, 90] on div "Home Inbounds 15 Shipping Plans Problems 15 Inventory Products Branded Packagin…" at bounding box center [456, 259] width 912 height 519
paste input "3776"
type input "PW120537760"
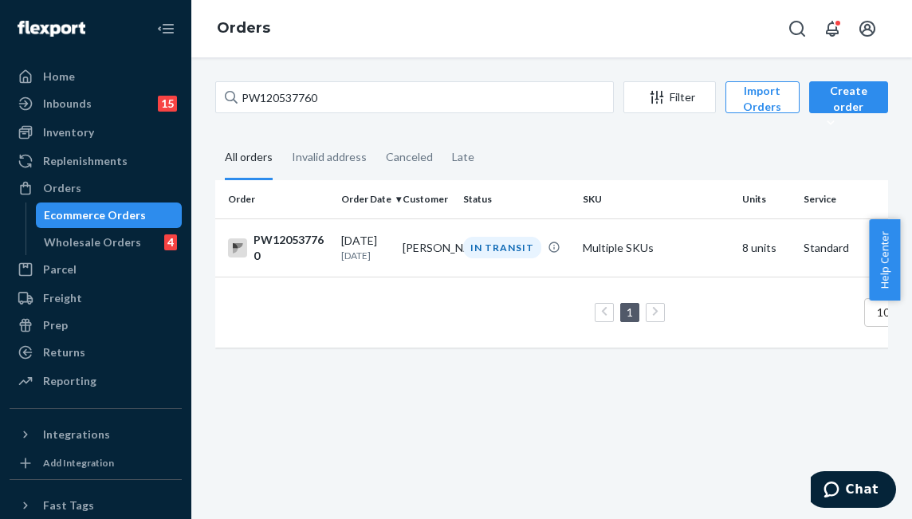
click at [441, 261] on td "Hannah Pogemiller" at bounding box center [426, 247] width 61 height 58
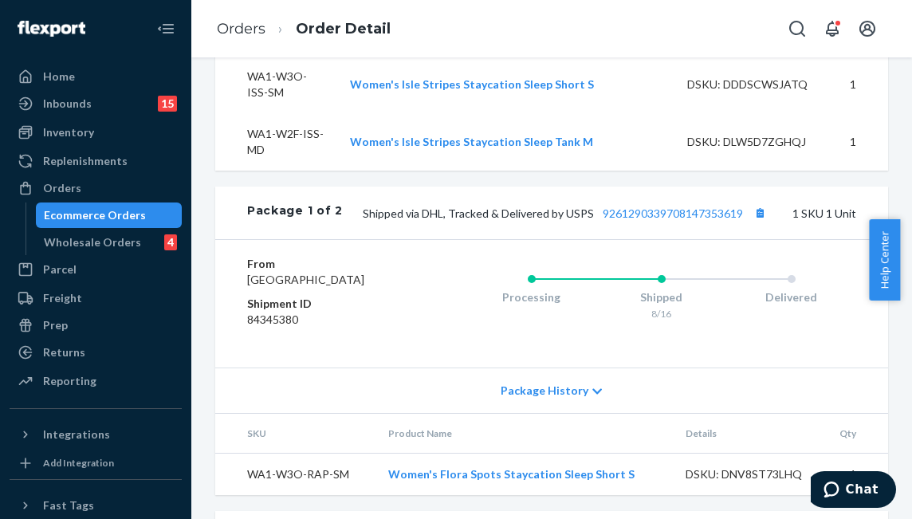
scroll to position [804, 0]
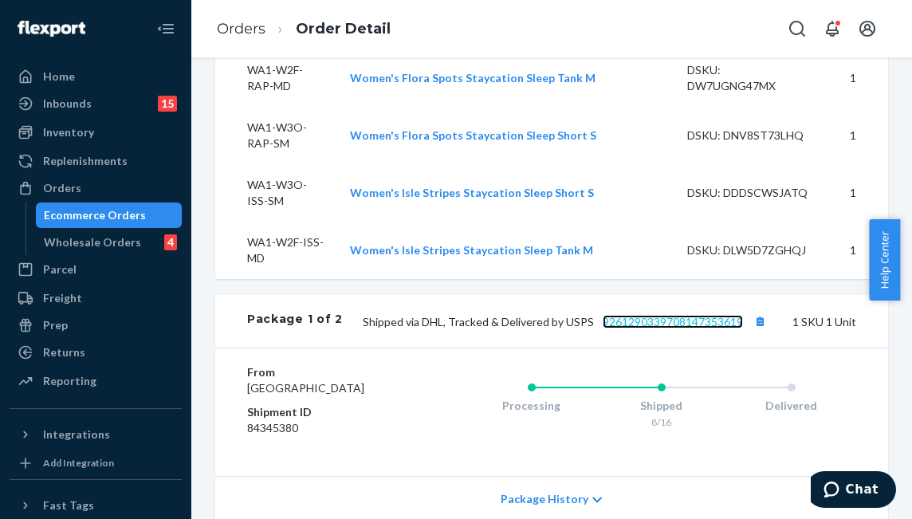
click at [654, 315] on link "9261290339708147353619" at bounding box center [673, 322] width 140 height 14
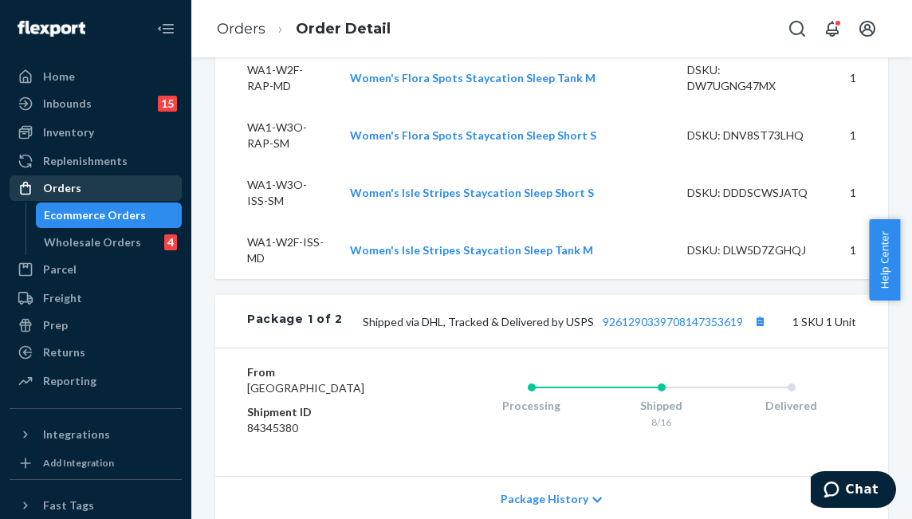
drag, startPoint x: 84, startPoint y: 191, endPoint x: 143, endPoint y: 187, distance: 59.9
click at [84, 191] on div "Orders" at bounding box center [95, 188] width 169 height 22
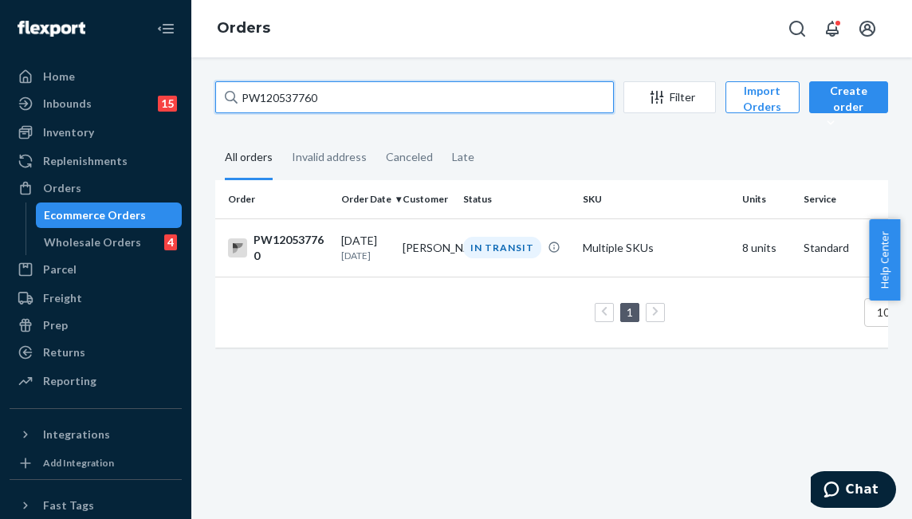
drag, startPoint x: 367, startPoint y: 96, endPoint x: 239, endPoint y: 88, distance: 127.8
click at [141, 66] on div "Home Inbounds 15 Shipping Plans Problems 15 Inventory Products Branded Packagin…" at bounding box center [456, 259] width 912 height 519
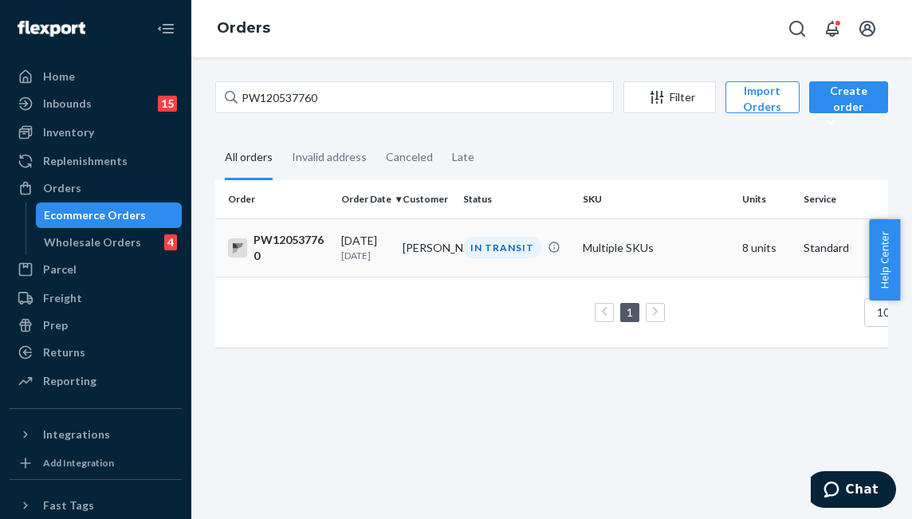
click at [304, 218] on td "PW120537760" at bounding box center [275, 247] width 120 height 58
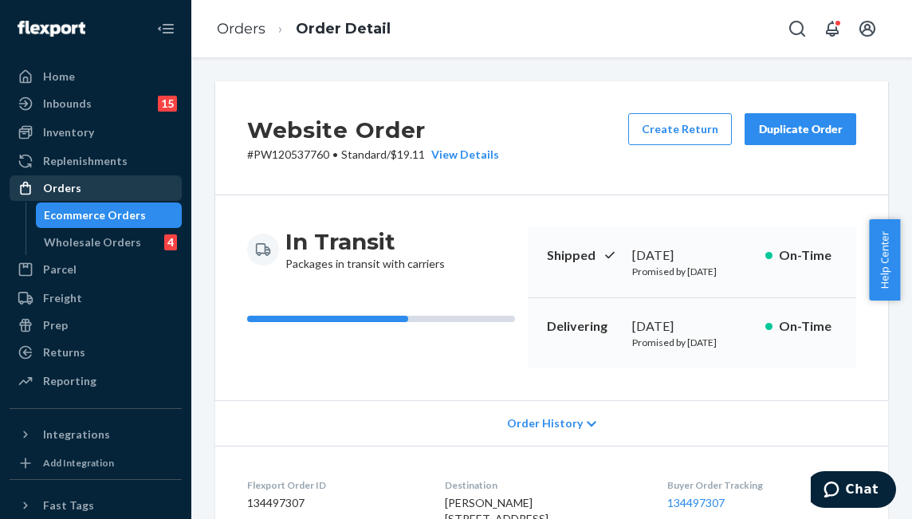
click at [120, 184] on div "Orders" at bounding box center [95, 188] width 169 height 22
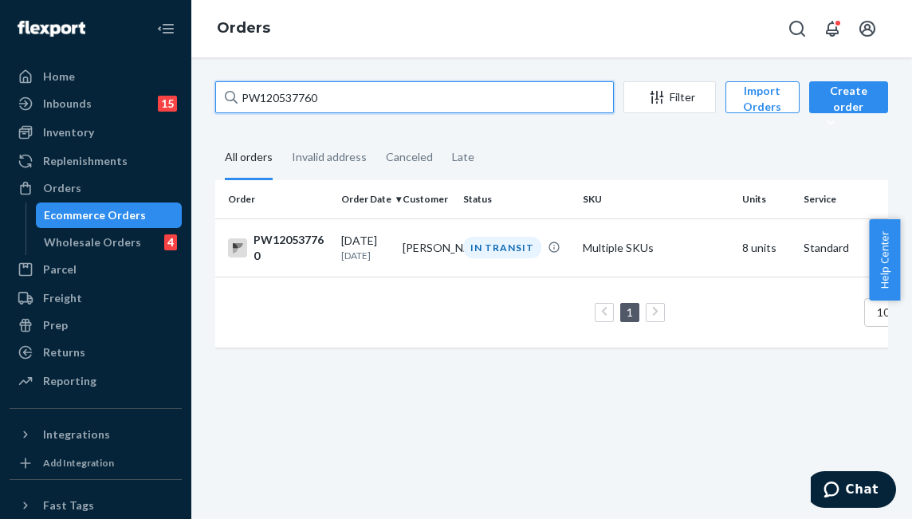
drag, startPoint x: 322, startPoint y: 104, endPoint x: 208, endPoint y: 95, distance: 114.3
click at [208, 95] on div "PW120537760 Filter Import Orders Create order Ecommerce order Removal order All…" at bounding box center [551, 222] width 697 height 282
paste input "text"
drag, startPoint x: 324, startPoint y: 101, endPoint x: 76, endPoint y: 88, distance: 249.0
click at [76, 88] on div "Home Inbounds 15 Shipping Plans Problems 15 Inventory Products Branded Packagin…" at bounding box center [456, 259] width 912 height 519
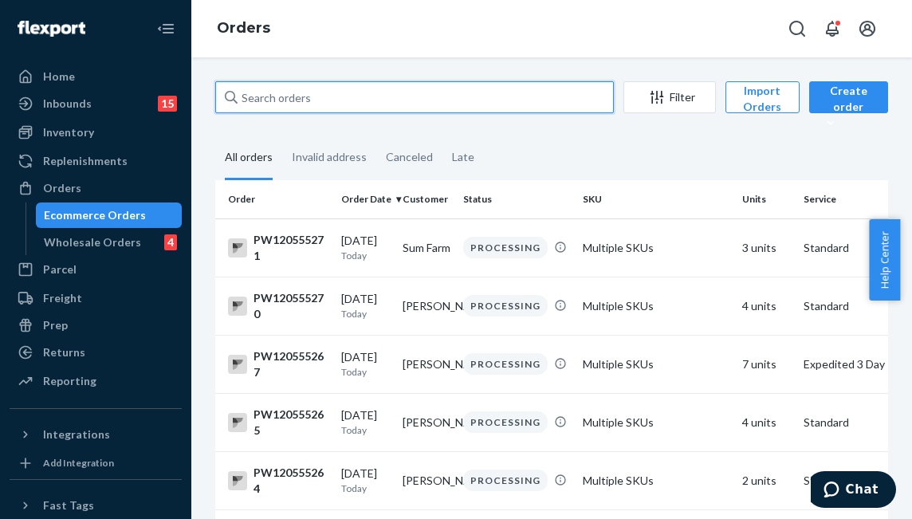
click at [413, 88] on input "text" at bounding box center [414, 97] width 399 height 32
paste input "PW120535837"
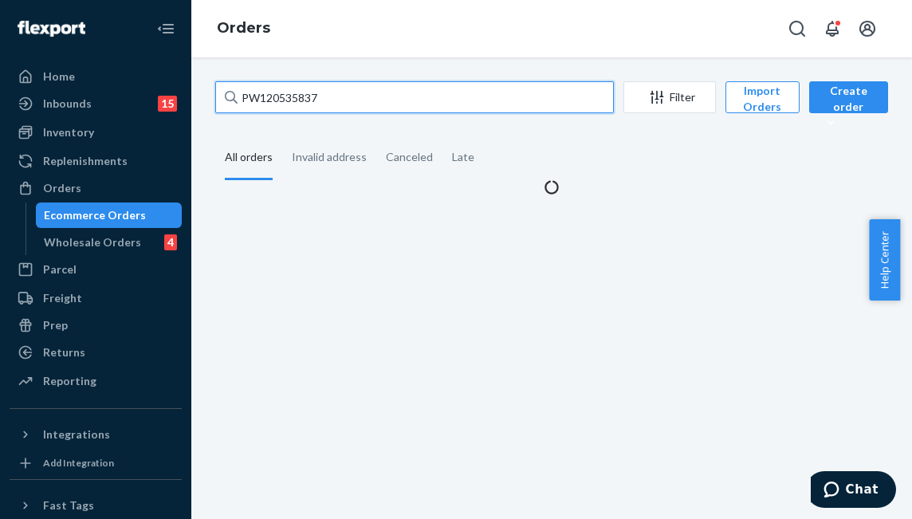
type input "PW120535837"
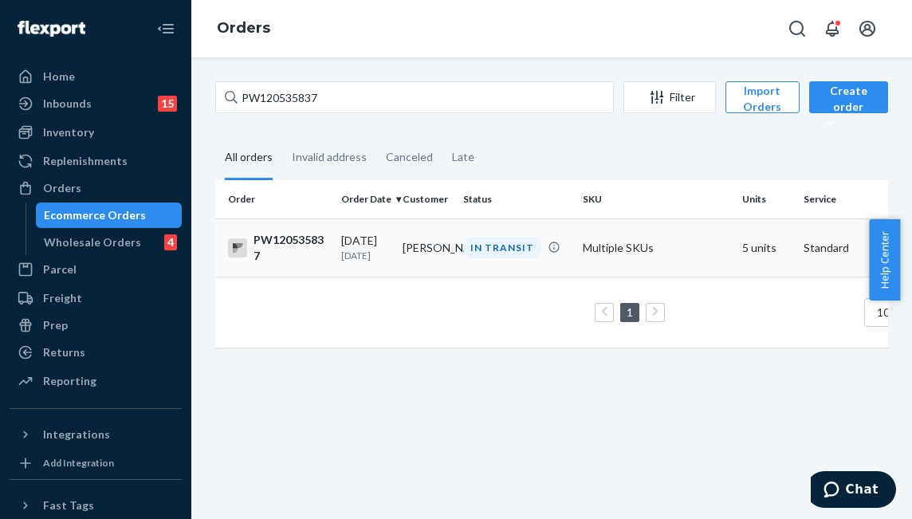
click at [520, 265] on td "IN TRANSIT" at bounding box center [517, 247] width 120 height 58
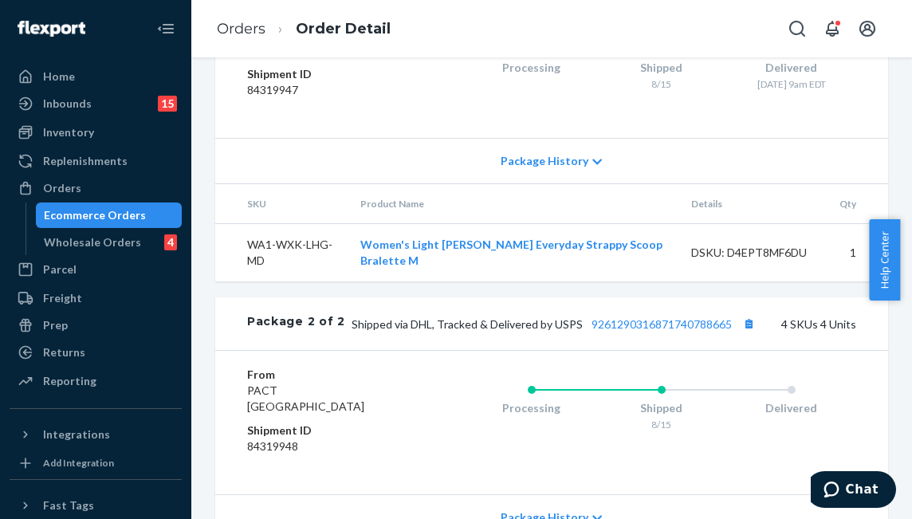
scroll to position [1289, 0]
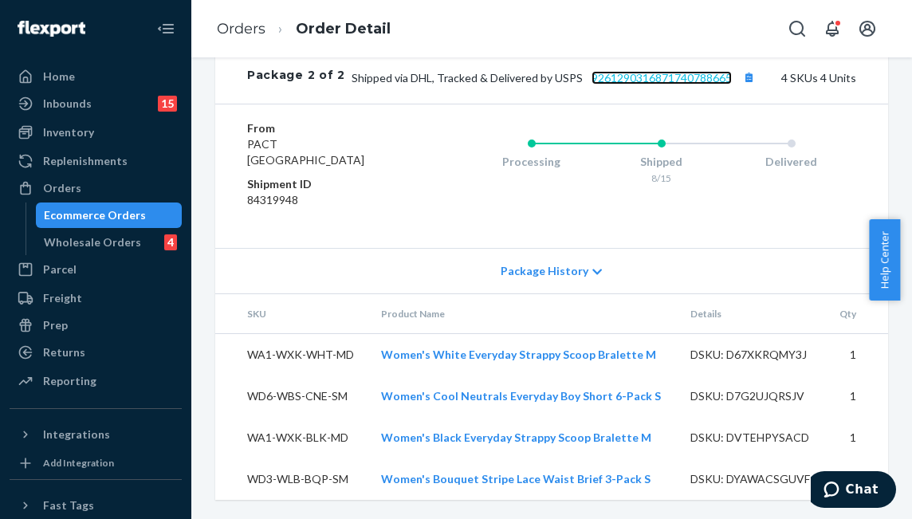
click at [654, 77] on link "9261290316871740788665" at bounding box center [661, 78] width 140 height 14
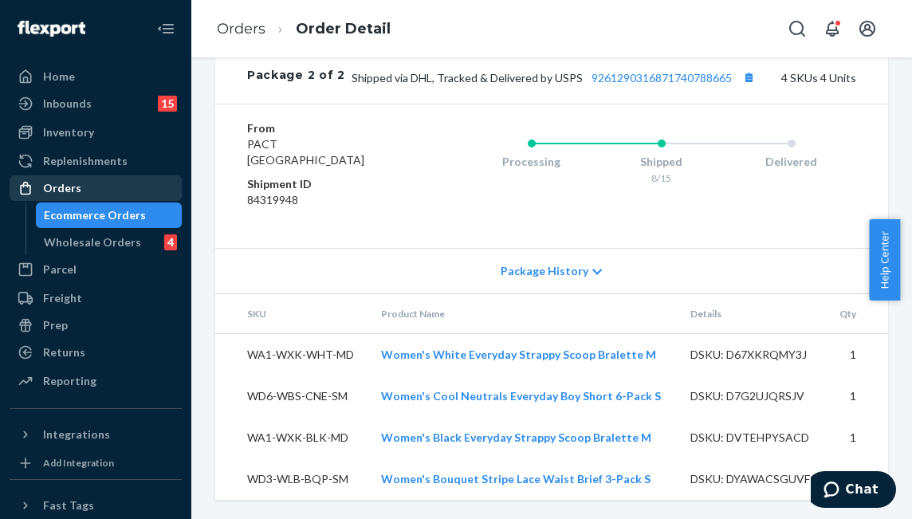
drag, startPoint x: 107, startPoint y: 177, endPoint x: 127, endPoint y: 181, distance: 20.3
click at [107, 177] on div "Orders" at bounding box center [95, 188] width 169 height 22
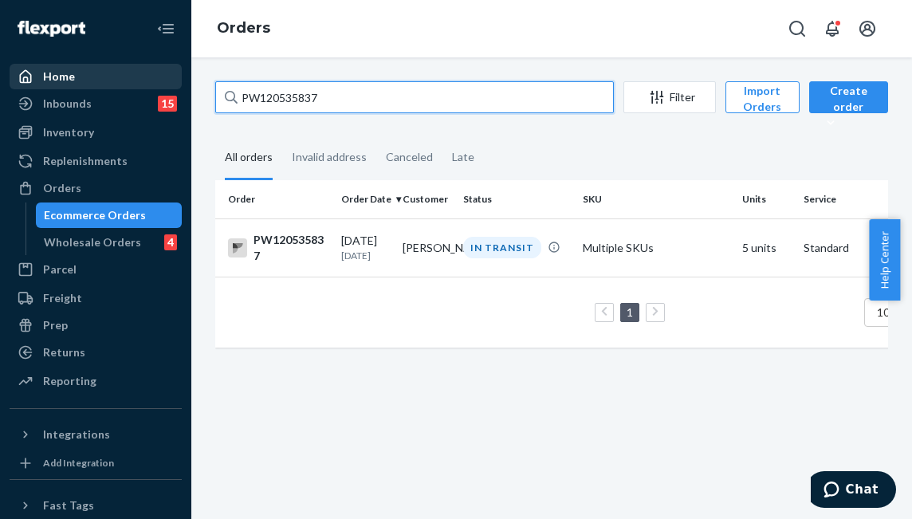
drag, startPoint x: 377, startPoint y: 91, endPoint x: 67, endPoint y: 79, distance: 310.3
click at [67, 79] on div "Home Inbounds 15 Shipping Plans Problems 15 Inventory Products Branded Packagin…" at bounding box center [456, 259] width 912 height 519
paste input "478669"
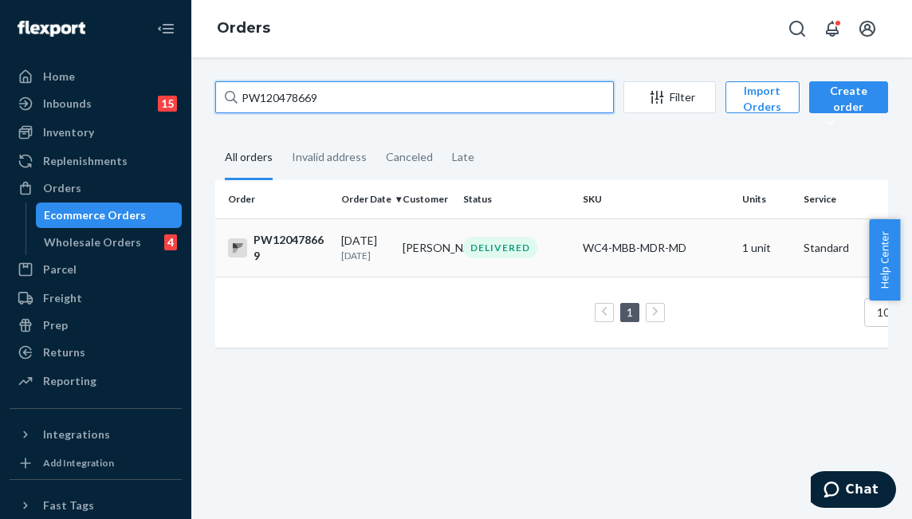
type input "PW120478669"
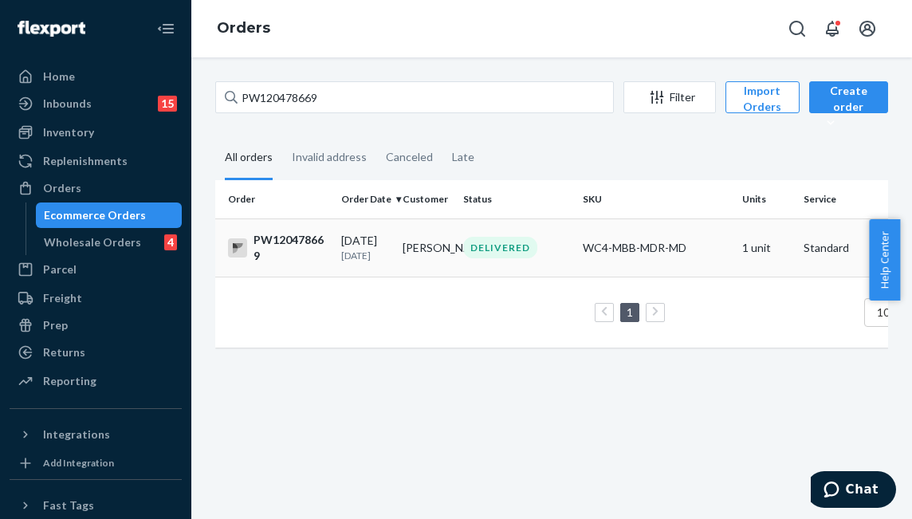
click at [462, 258] on div "DELIVERED" at bounding box center [516, 248] width 113 height 22
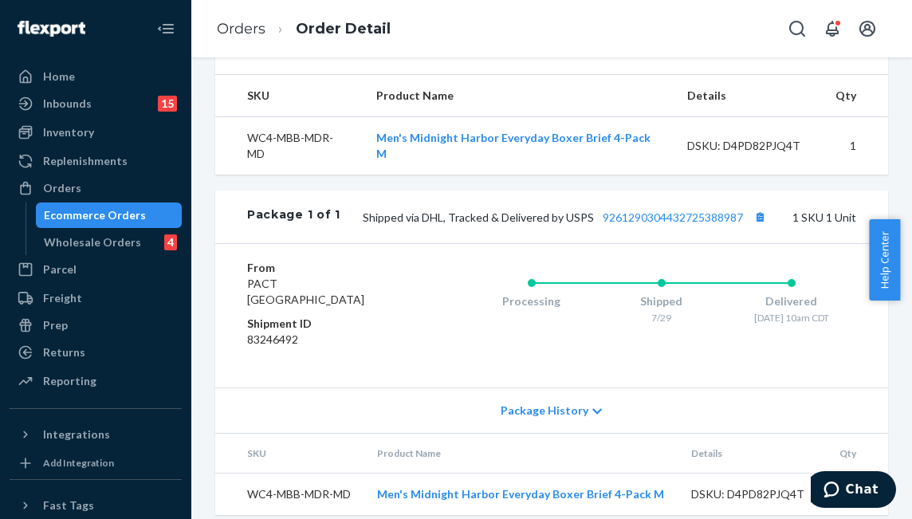
scroll to position [540, 0]
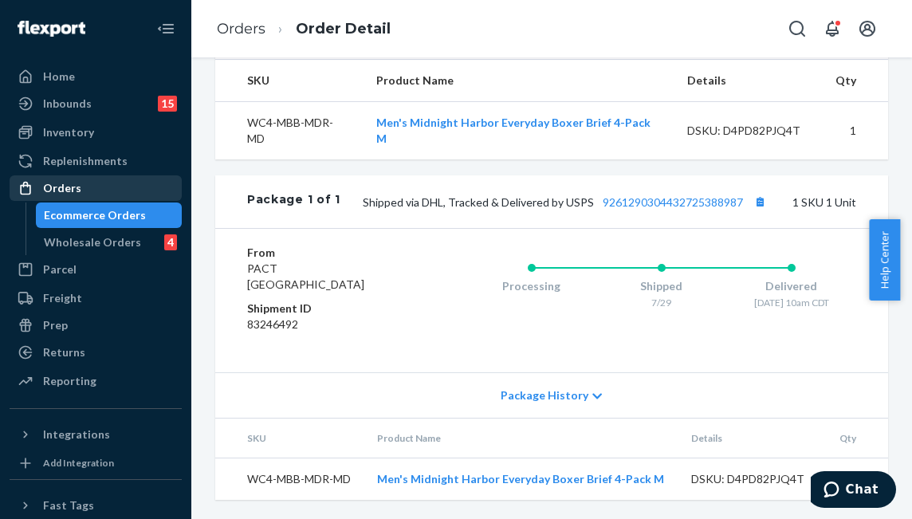
drag, startPoint x: 81, startPoint y: 188, endPoint x: 150, endPoint y: 181, distance: 69.7
click at [81, 188] on div "Orders" at bounding box center [95, 188] width 169 height 22
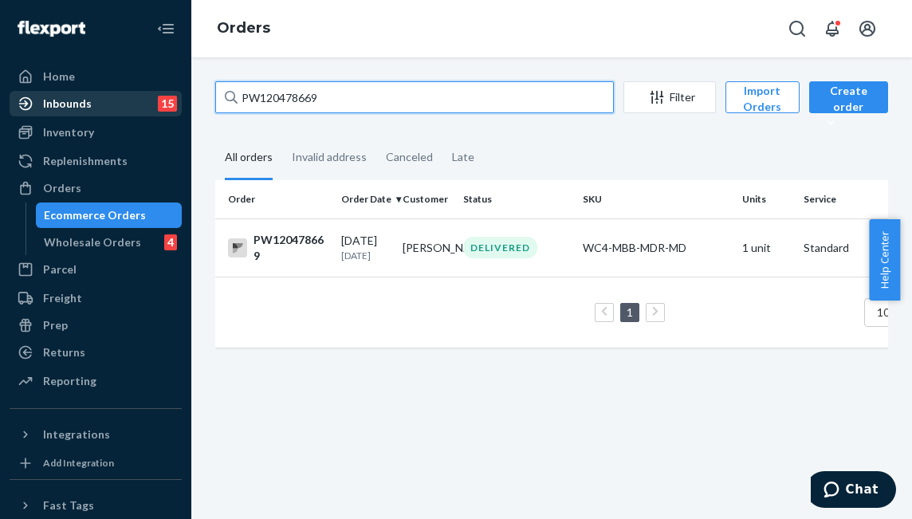
drag, startPoint x: 355, startPoint y: 96, endPoint x: 163, endPoint y: 99, distance: 192.1
click at [163, 99] on div "Home Inbounds 15 Shipping Plans Problems 15 Inventory Products Branded Packagin…" at bounding box center [456, 259] width 912 height 519
paste input "533521"
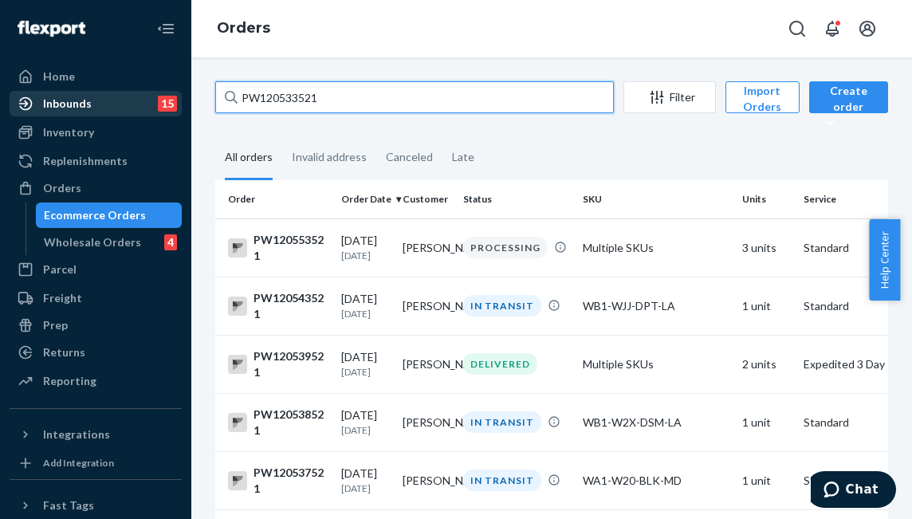
type input "PW120533521"
click at [348, 113] on div "PW120533521 Filter Import Orders Create order Ecommerce order Removal order" at bounding box center [551, 99] width 673 height 36
drag, startPoint x: 384, startPoint y: 88, endPoint x: 210, endPoint y: 66, distance: 175.2
click at [210, 66] on div "PW120533521 Filter Import Orders Create order Ecommerce order Removal order All…" at bounding box center [551, 287] width 721 height 461
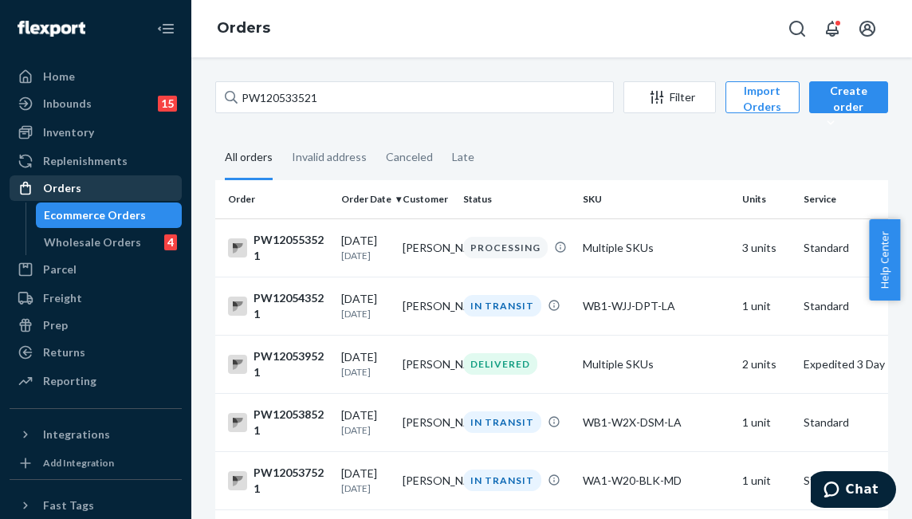
click at [84, 186] on div "Orders" at bounding box center [95, 188] width 169 height 22
click at [115, 179] on div "Orders" at bounding box center [95, 188] width 169 height 22
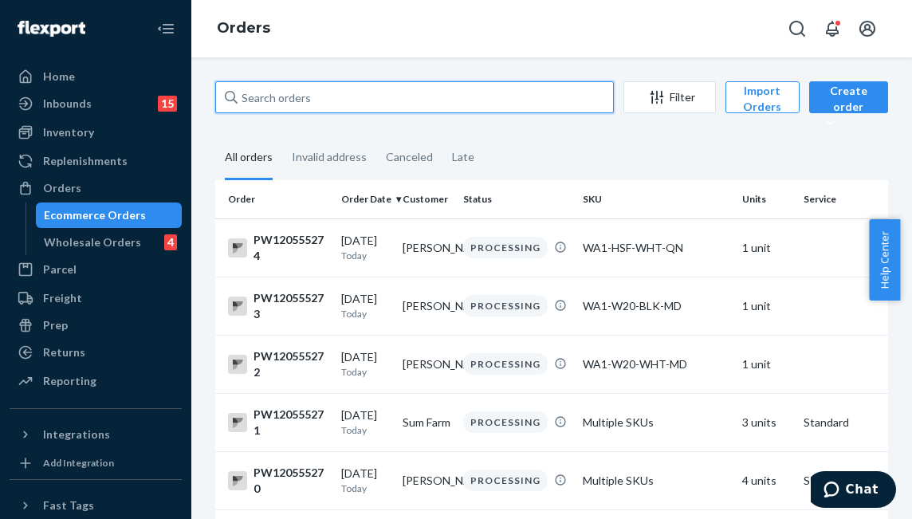
paste input "PW120533521"
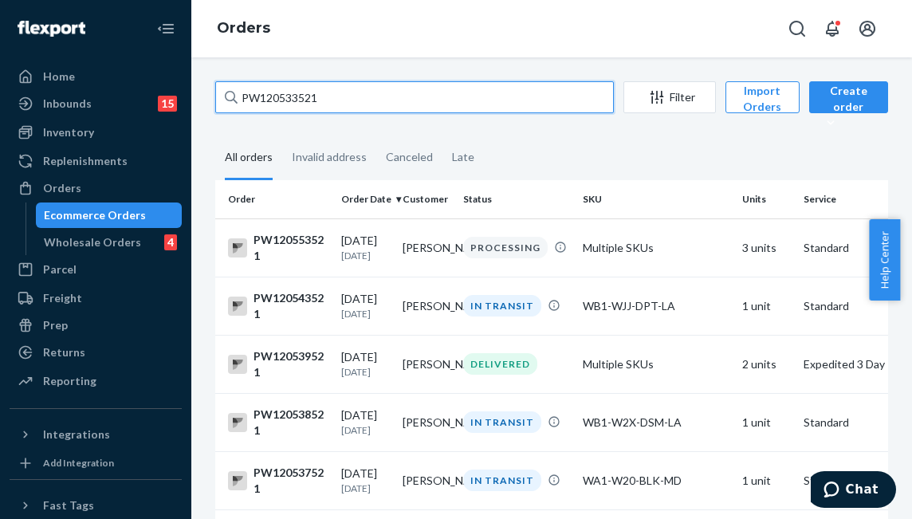
click at [355, 98] on input "PW120533521" at bounding box center [414, 97] width 399 height 32
drag, startPoint x: 354, startPoint y: 111, endPoint x: 206, endPoint y: 100, distance: 147.9
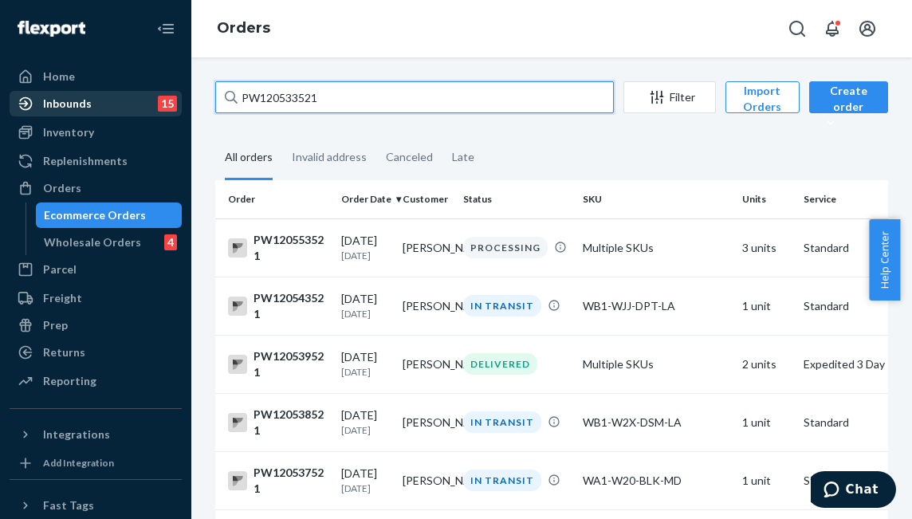
drag, startPoint x: 369, startPoint y: 96, endPoint x: 38, endPoint y: 96, distance: 330.8
click at [38, 96] on div "Home Inbounds 15 Shipping Plans Problems 15 Inventory Products Branded Packagin…" at bounding box center [456, 259] width 912 height 519
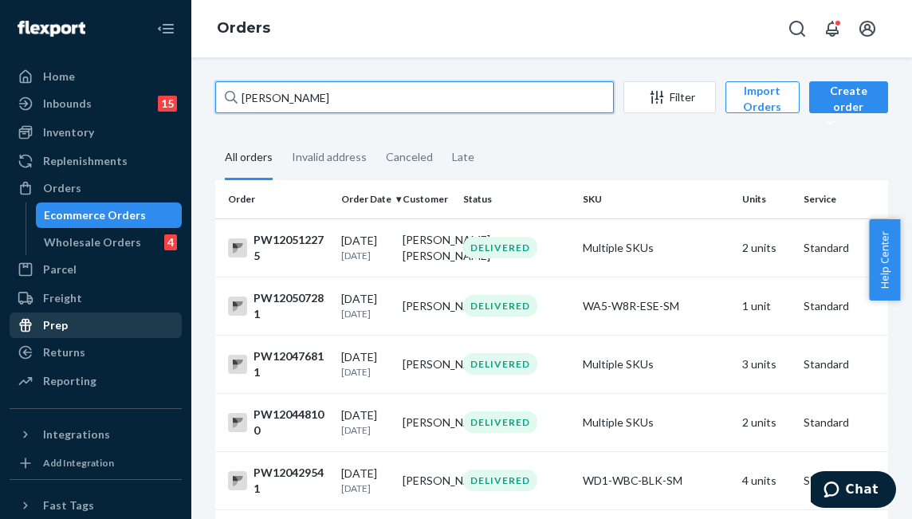
type input "adrienne smith"
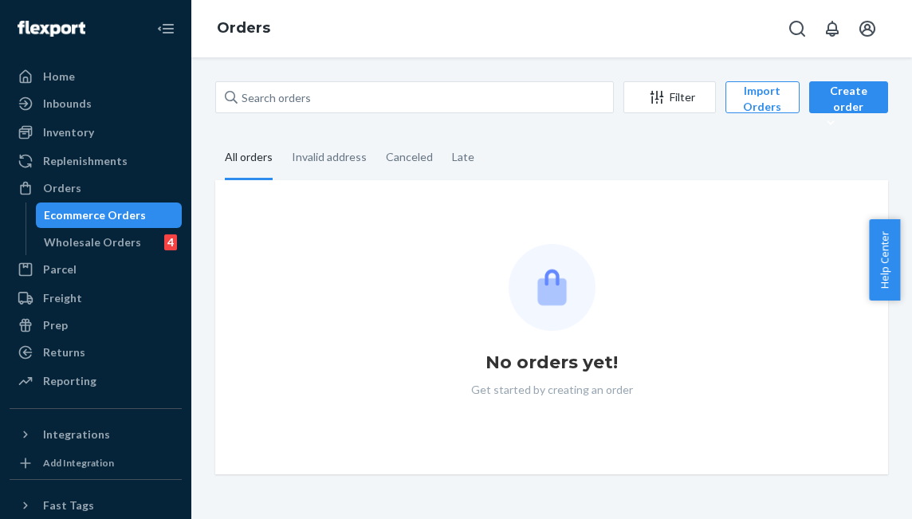
click at [369, 194] on div "No orders yet! Get started by creating an order" at bounding box center [551, 327] width 673 height 294
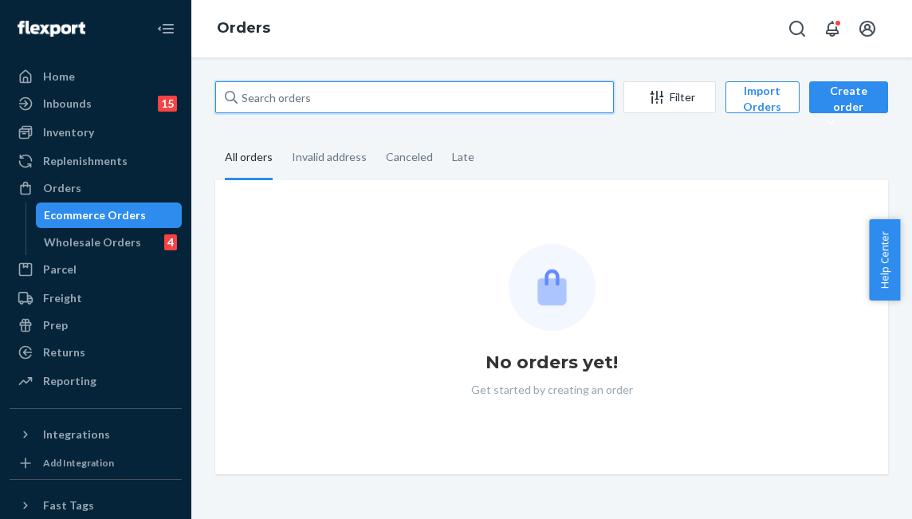
click at [331, 85] on input "text" at bounding box center [414, 97] width 399 height 32
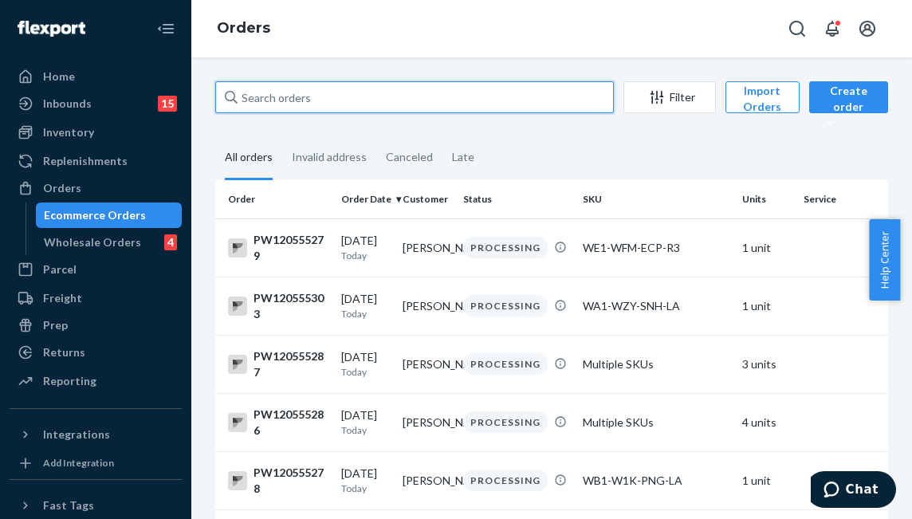
paste input "PW120533521"
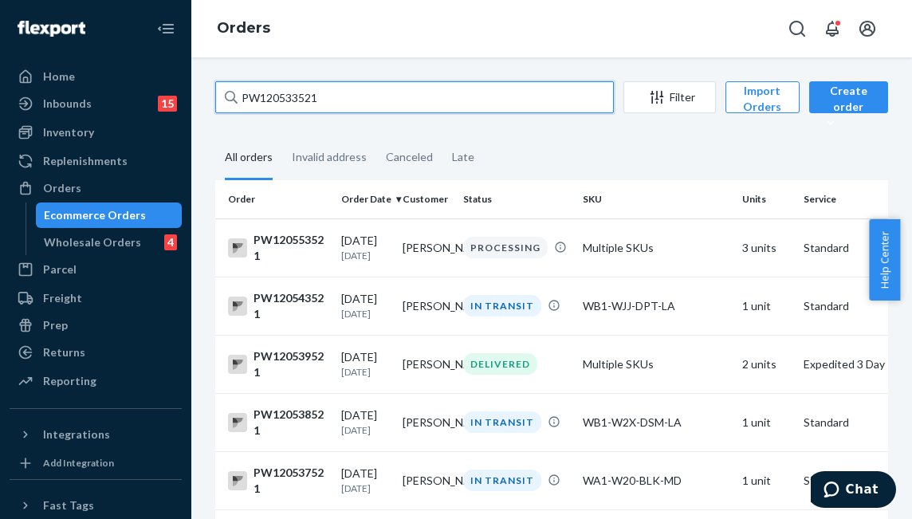
type input "PW120533521"
drag, startPoint x: 344, startPoint y: 106, endPoint x: 91, endPoint y: 95, distance: 253.7
click at [91, 95] on div "Home Inbounds 15 Shipping Plans Problems 15 Inventory Products Branded Packagin…" at bounding box center [456, 259] width 912 height 519
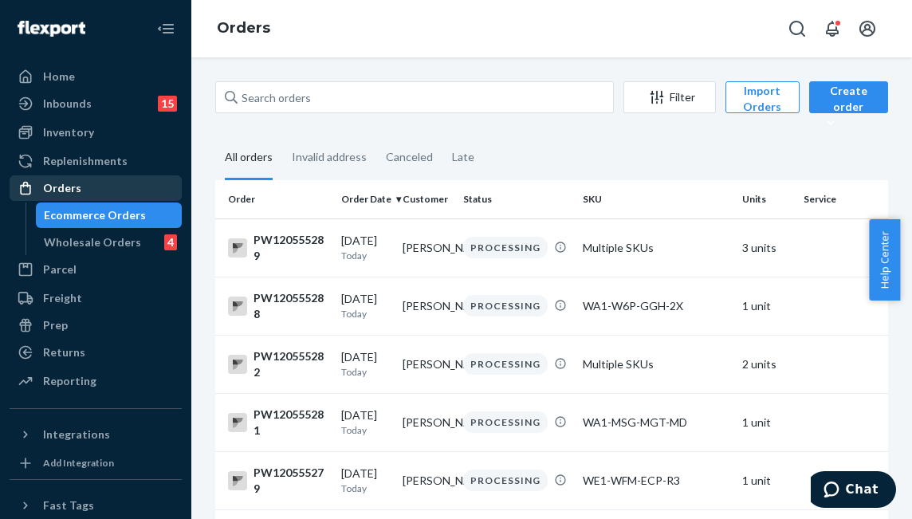
click at [122, 189] on div "Orders" at bounding box center [95, 188] width 169 height 22
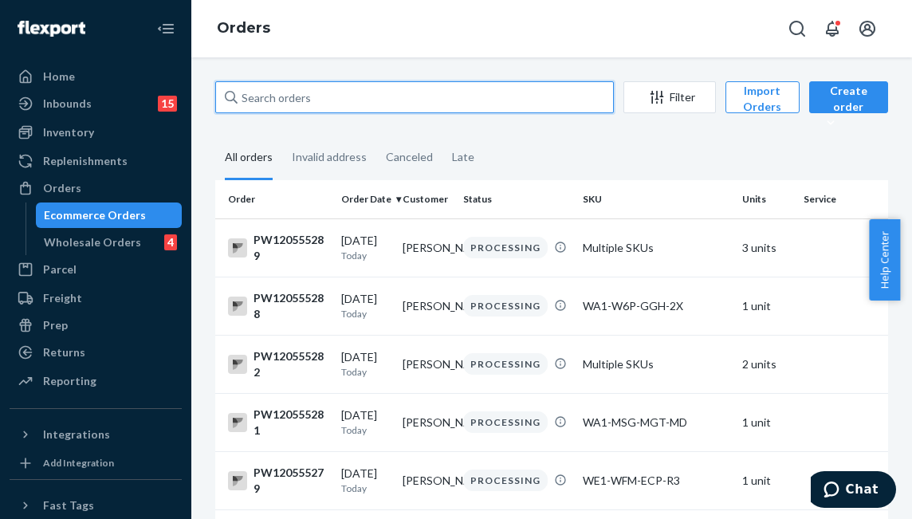
drag, startPoint x: 300, startPoint y: 100, endPoint x: 289, endPoint y: 100, distance: 10.4
click at [293, 100] on input "text" at bounding box center [414, 97] width 399 height 32
paste input "PW120533356"
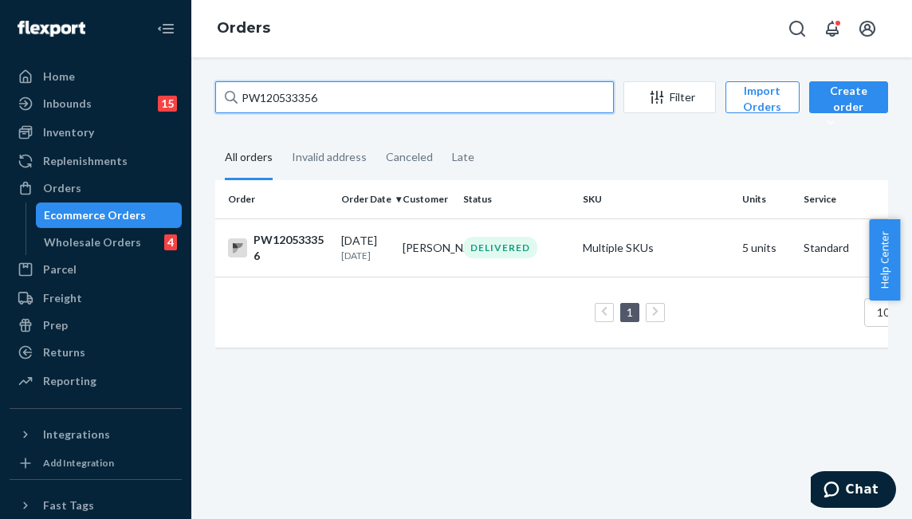
type input "PW120533356"
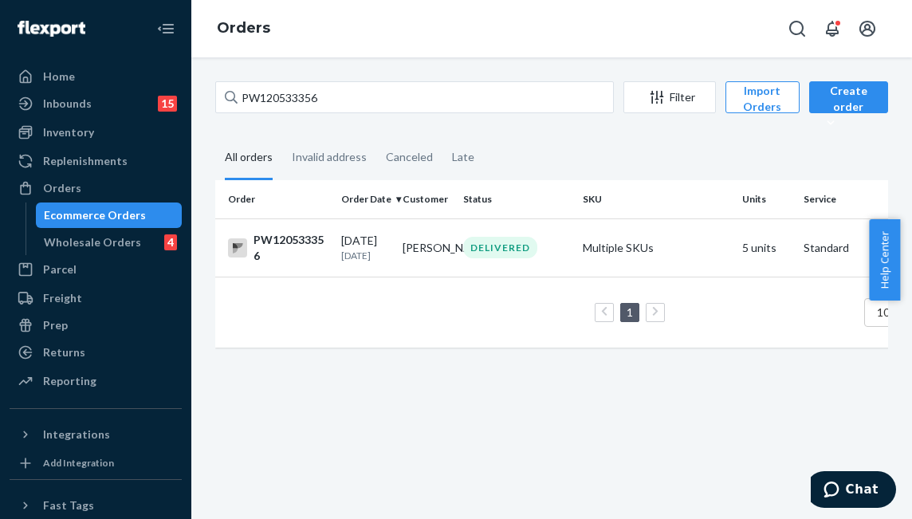
click at [471, 278] on td "1 100 results per page" at bounding box center [613, 312] width 797 height 71
click at [467, 269] on td "DELIVERED" at bounding box center [517, 247] width 120 height 58
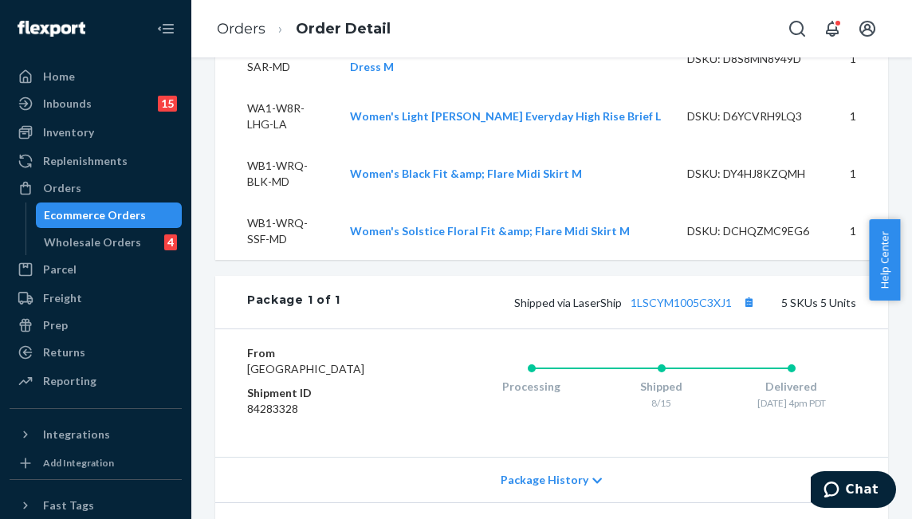
scroll to position [337, 0]
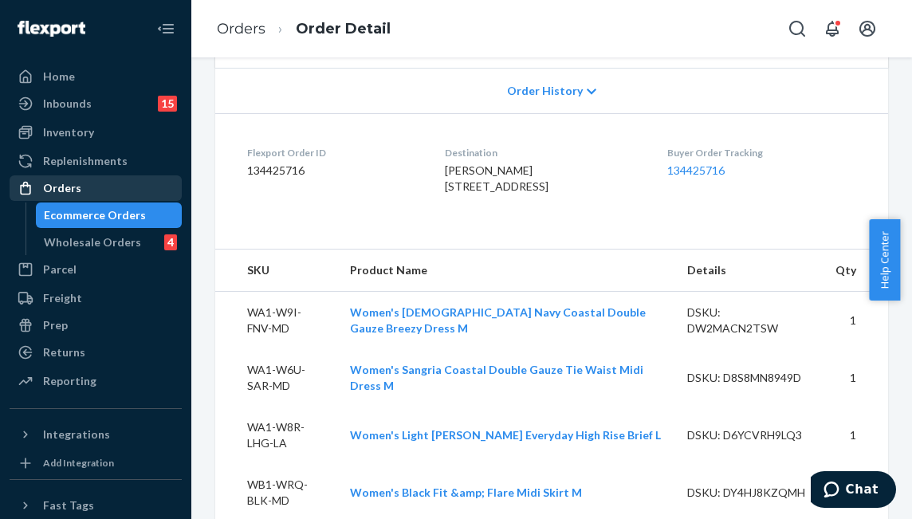
click at [112, 184] on div "Orders" at bounding box center [95, 188] width 169 height 22
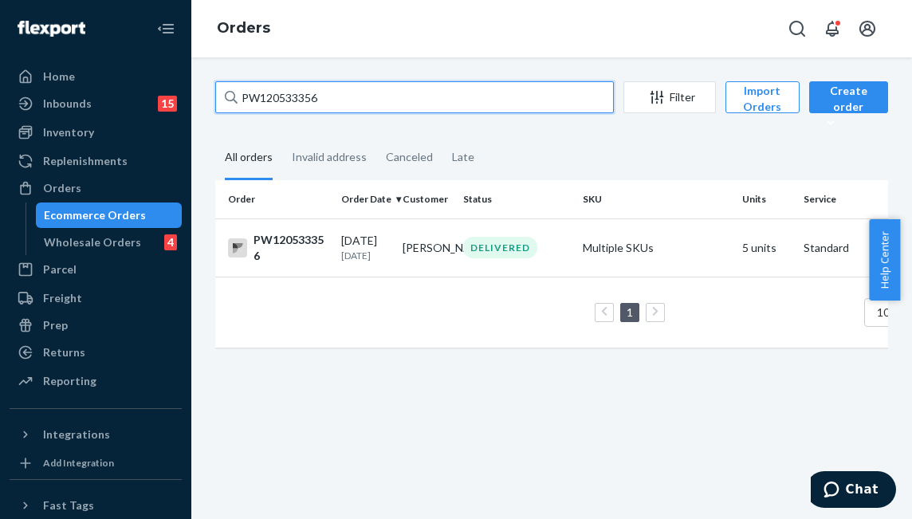
drag, startPoint x: 316, startPoint y: 94, endPoint x: 194, endPoint y: 84, distance: 122.3
click at [194, 84] on div "PW120533356 Filter Import Orders Create order Ecommerce order Removal order All…" at bounding box center [551, 287] width 721 height 461
paste input "43295"
type input "PW120543295"
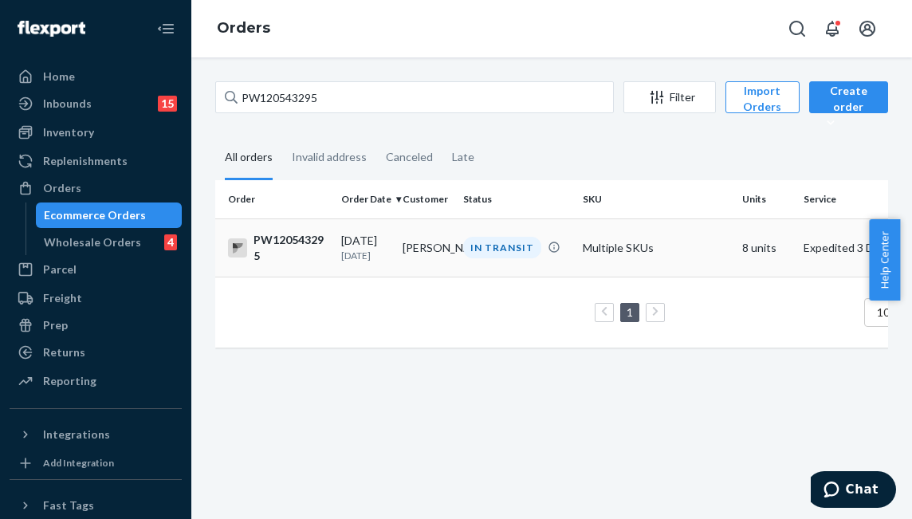
click at [478, 261] on td "IN TRANSIT" at bounding box center [517, 247] width 120 height 58
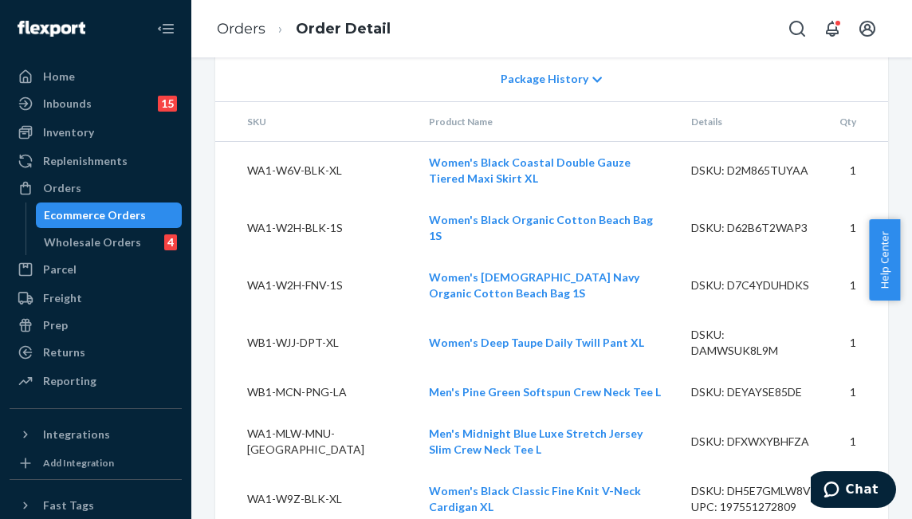
scroll to position [1514, 0]
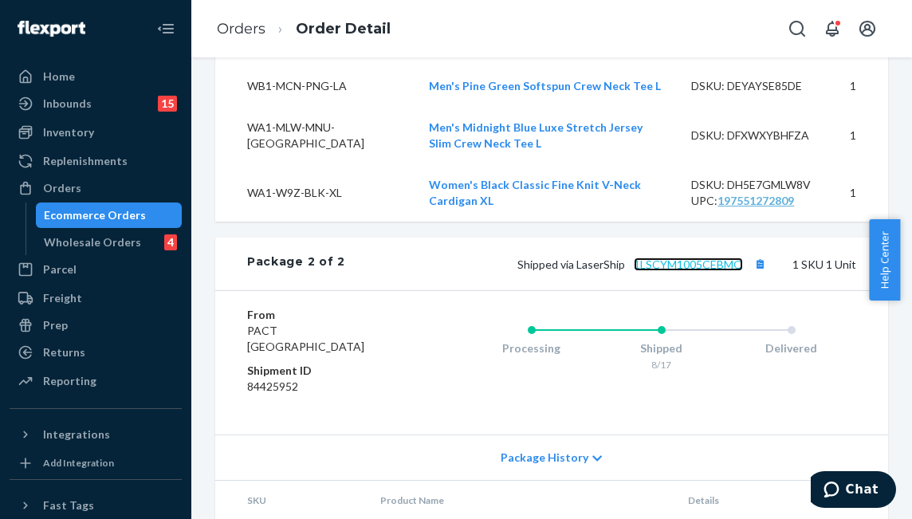
click at [658, 271] on link "1LSCYM1005CEBMQ" at bounding box center [688, 264] width 109 height 14
drag, startPoint x: 61, startPoint y: 191, endPoint x: 188, endPoint y: 188, distance: 127.6
click at [61, 190] on div "Orders" at bounding box center [62, 188] width 38 height 16
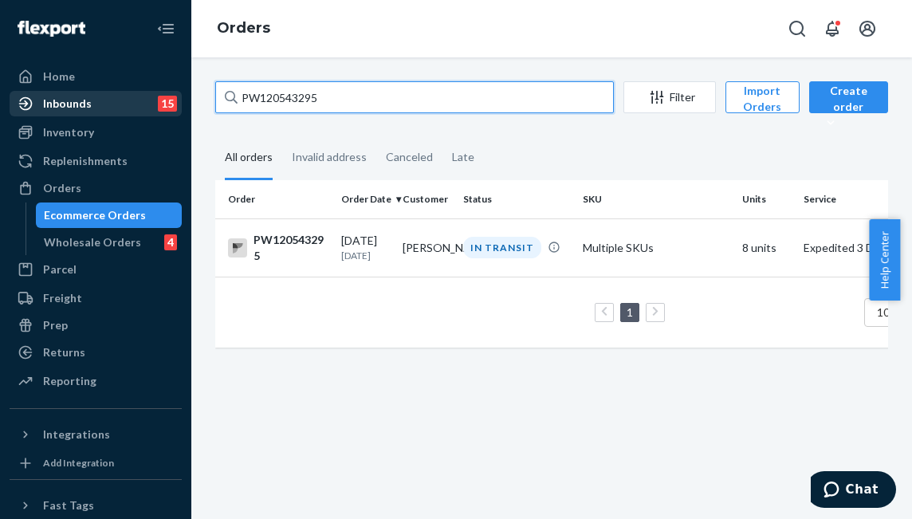
drag, startPoint x: 323, startPoint y: 98, endPoint x: 153, endPoint y: 98, distance: 169.8
click at [153, 98] on div "Home Inbounds 15 Shipping Plans Problems 15 Inventory Products Branded Packagin…" at bounding box center [456, 259] width 912 height 519
paste input "PW120531184"
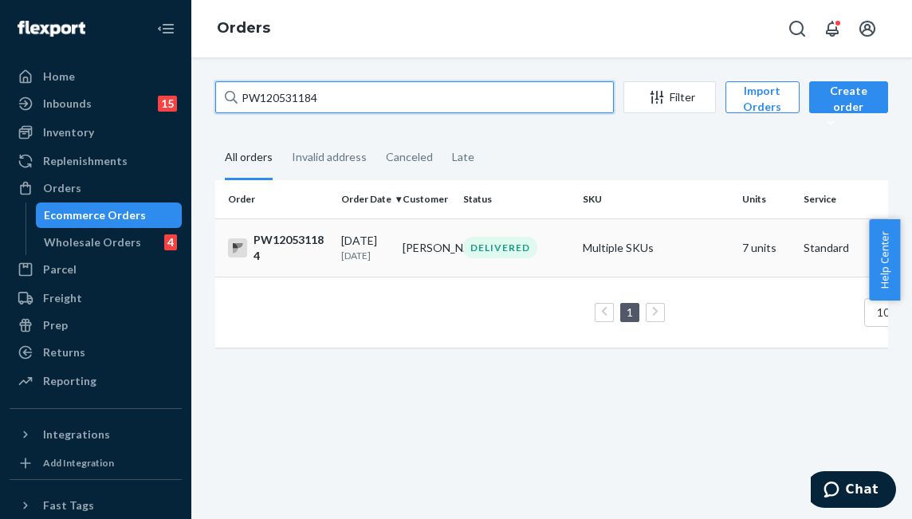
type input "PW120531184"
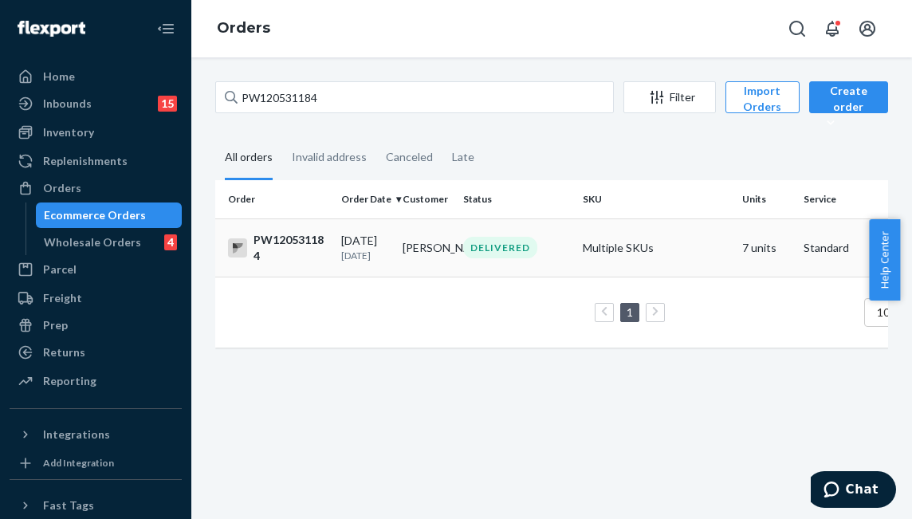
click at [410, 271] on td "Kristina Bowman" at bounding box center [426, 247] width 61 height 58
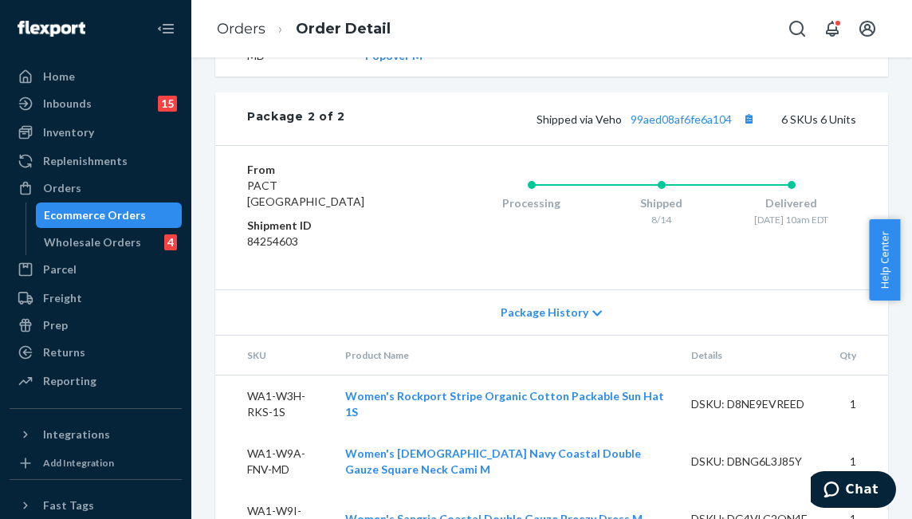
scroll to position [1343, 0]
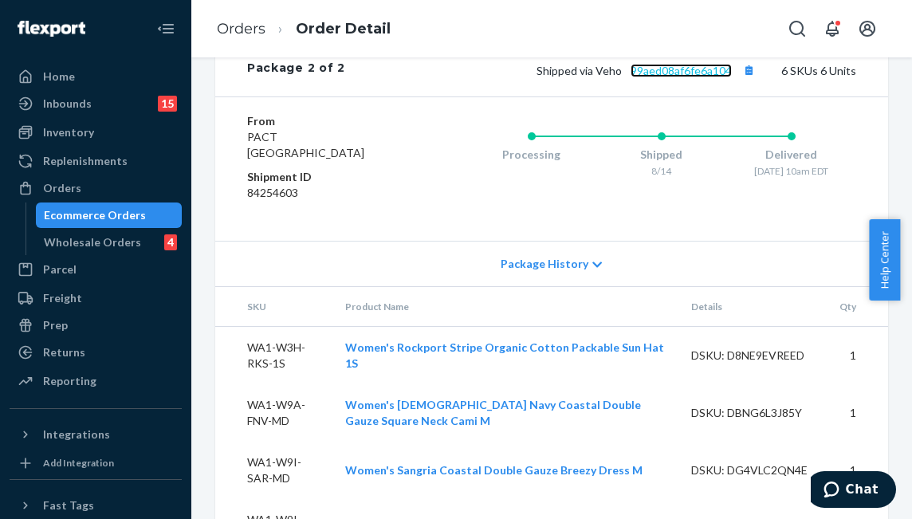
click at [694, 77] on link "99aed08af6fe6a104" at bounding box center [680, 71] width 101 height 14
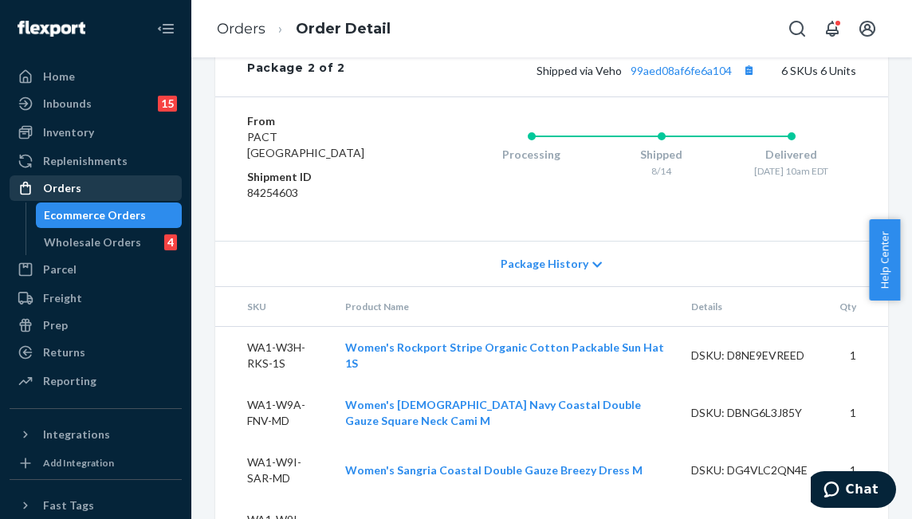
click at [76, 190] on div "Orders" at bounding box center [62, 188] width 38 height 16
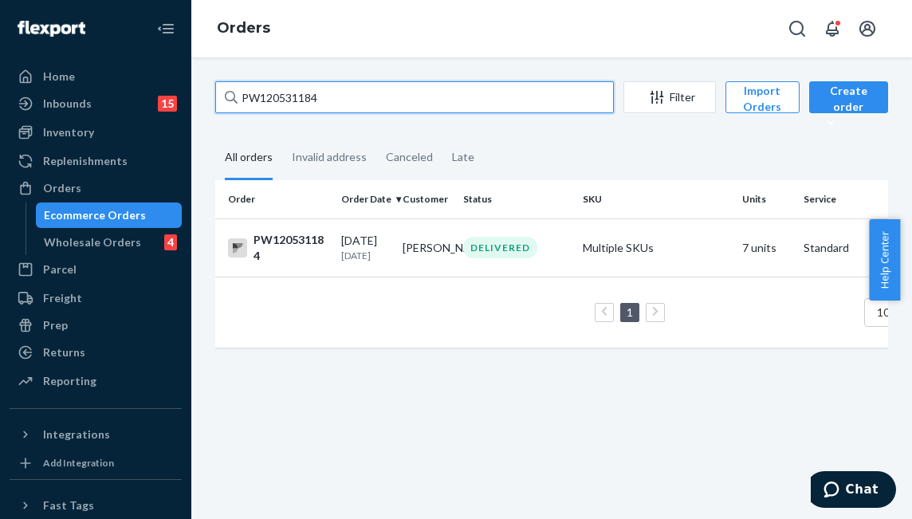
drag, startPoint x: 360, startPoint y: 97, endPoint x: 191, endPoint y: 82, distance: 169.7
click at [191, 82] on div "PW120531184 Filter Import Orders Create order Ecommerce order Removal order All…" at bounding box center [551, 287] width 721 height 461
paste input "PW120555017"
type input "PW120555017"
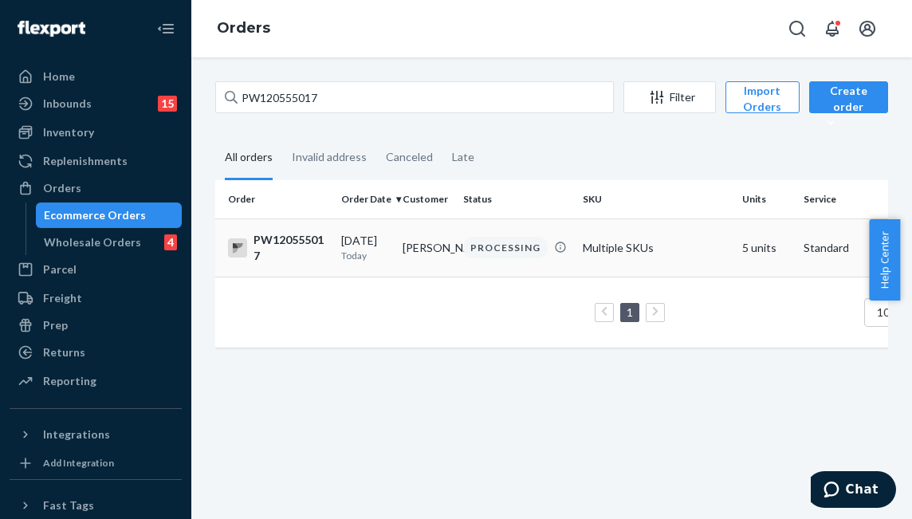
click at [489, 239] on div "PROCESSING" at bounding box center [505, 248] width 84 height 22
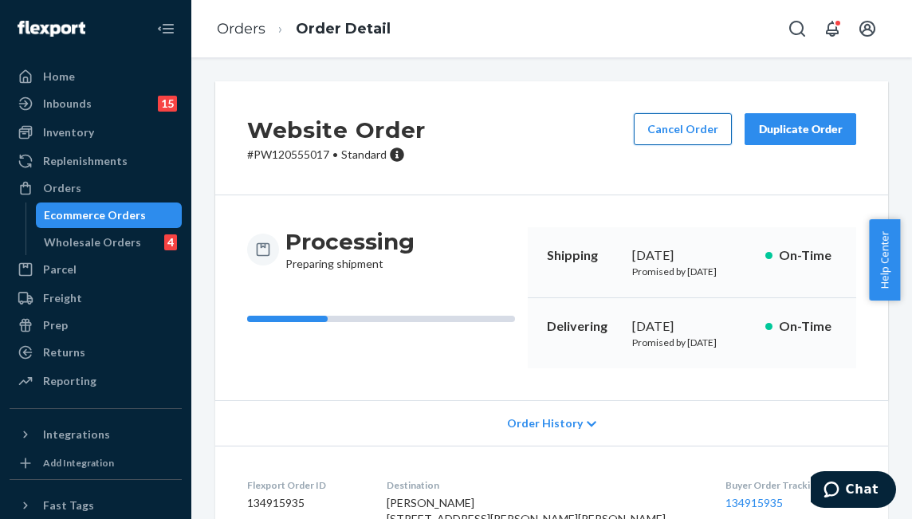
click at [675, 124] on button "Cancel Order" at bounding box center [683, 129] width 98 height 32
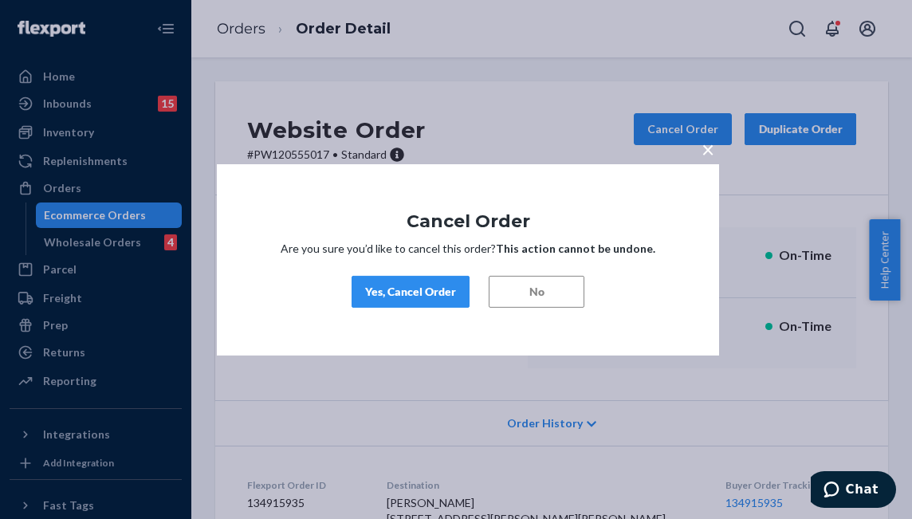
click at [422, 284] on div "Yes, Cancel Order" at bounding box center [410, 292] width 91 height 16
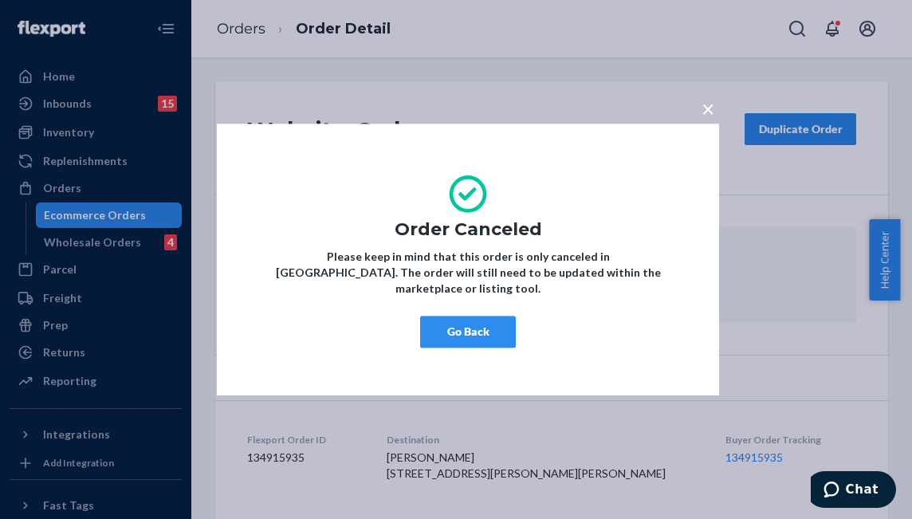
click at [478, 324] on button "Go Back" at bounding box center [468, 332] width 96 height 32
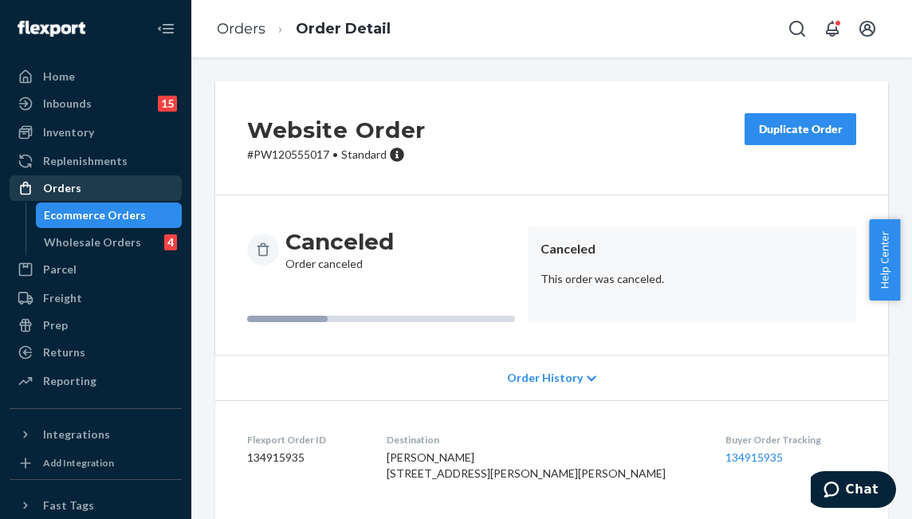
click at [139, 189] on div "Orders" at bounding box center [95, 188] width 169 height 22
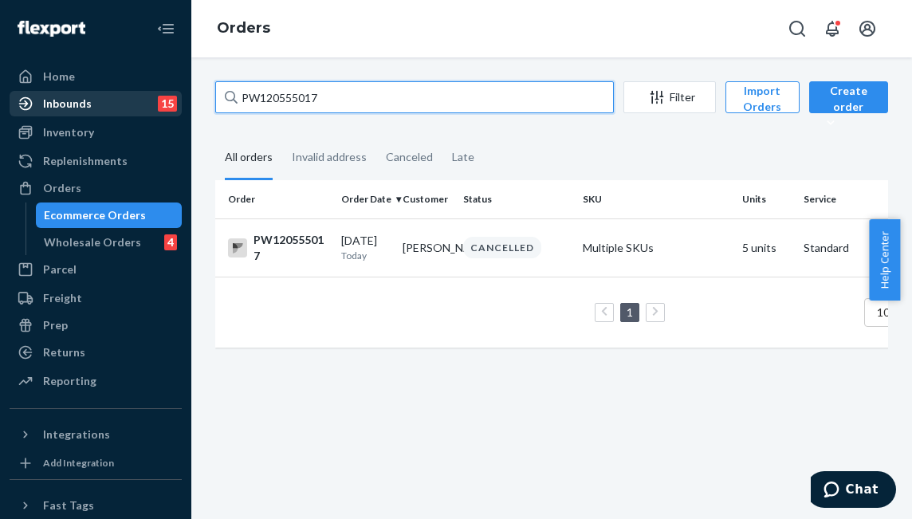
drag, startPoint x: 344, startPoint y: 98, endPoint x: 136, endPoint y: 109, distance: 208.3
click at [136, 109] on div "Home Inbounds 15 Shipping Plans Problems 15 Inventory Products Branded Packagin…" at bounding box center [456, 259] width 912 height 519
paste input "40044"
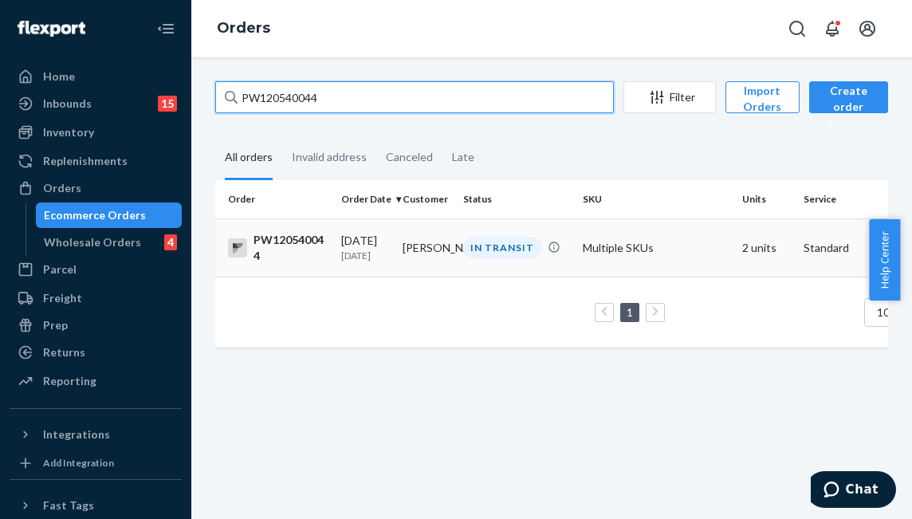
type input "PW120540044"
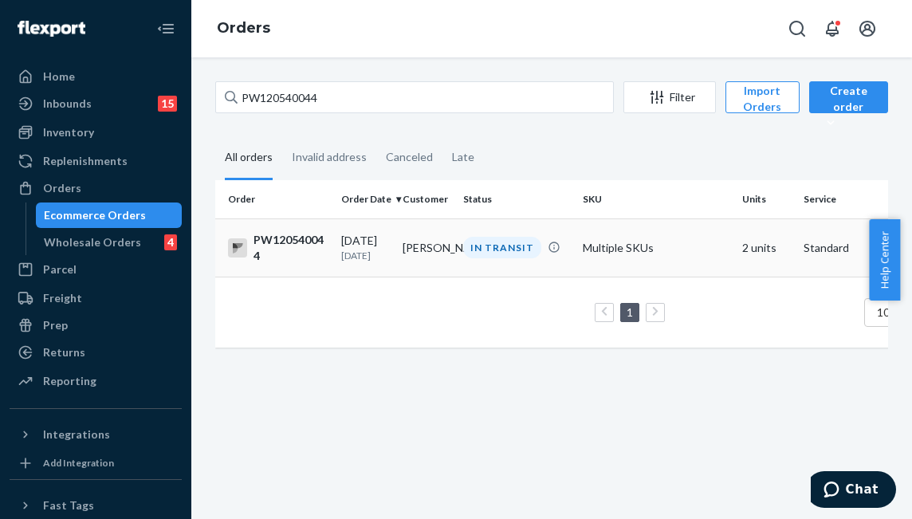
click at [450, 255] on td "Laura Logan" at bounding box center [426, 247] width 61 height 58
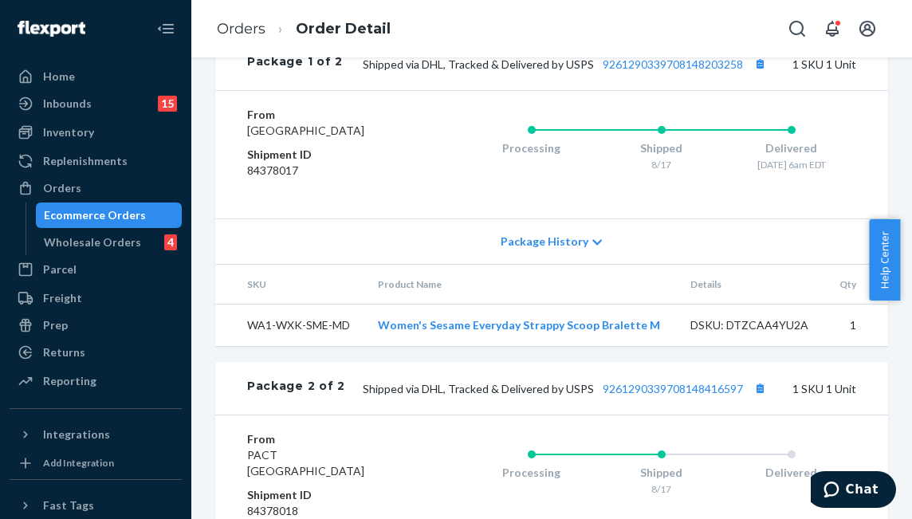
scroll to position [877, 0]
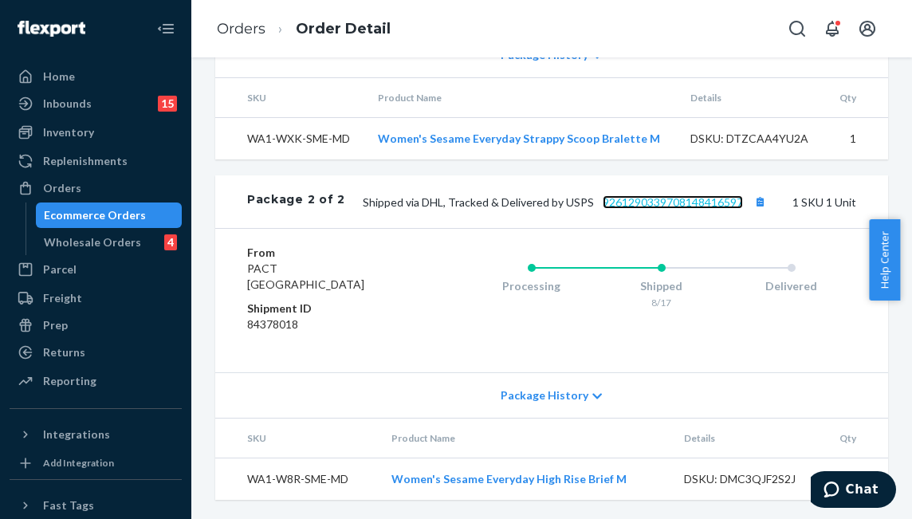
click at [636, 209] on link "9261290339708148416597" at bounding box center [673, 202] width 140 height 14
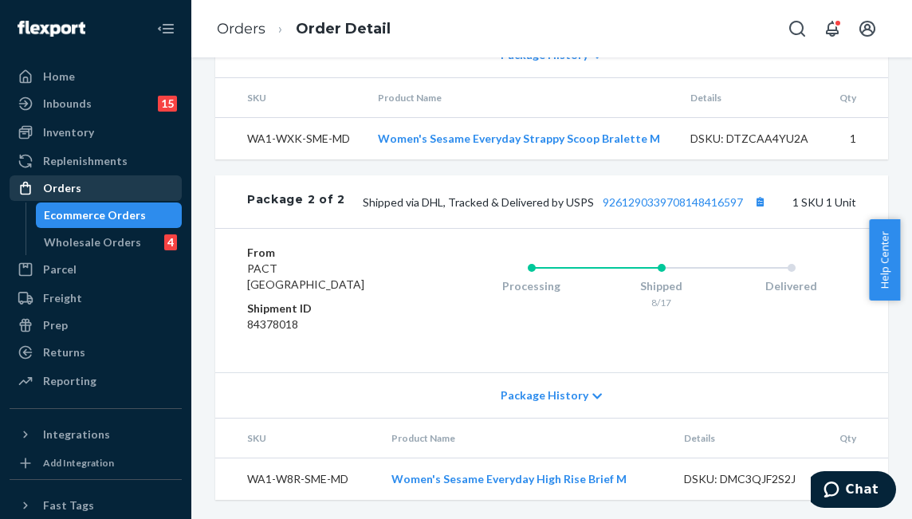
click at [99, 192] on div "Orders" at bounding box center [95, 188] width 169 height 22
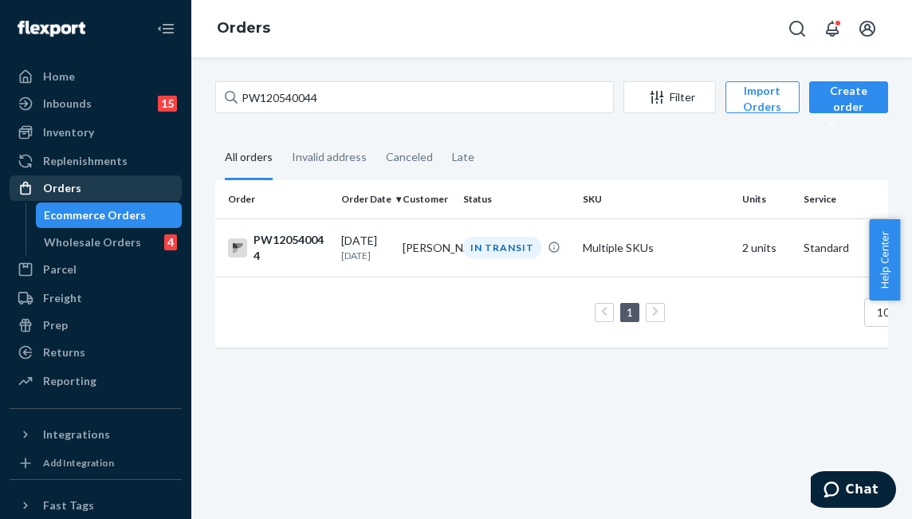
click at [122, 187] on div "Orders" at bounding box center [95, 188] width 169 height 22
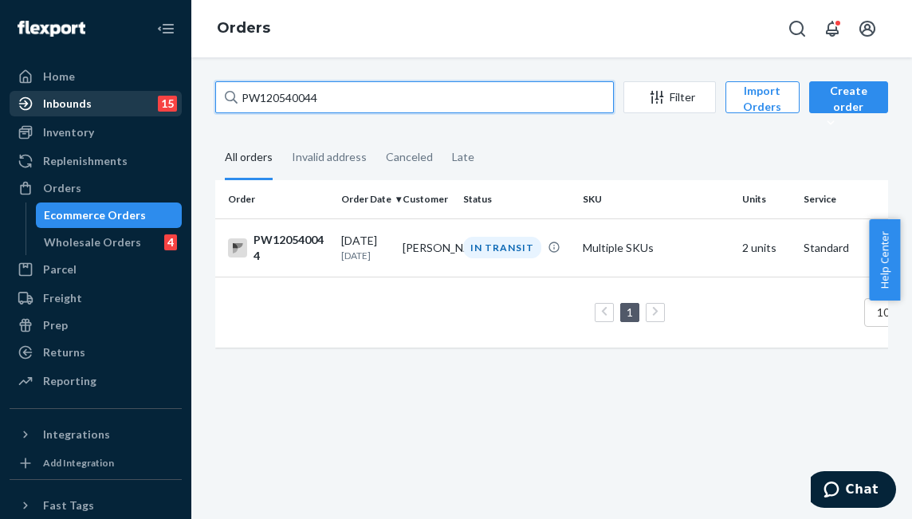
drag, startPoint x: 367, startPoint y: 92, endPoint x: 115, endPoint y: 92, distance: 252.7
click at [115, 92] on div "Home Inbounds 15 Shipping Plans Problems 15 Inventory Products Branded Packagin…" at bounding box center [456, 259] width 912 height 519
paste input "38796"
type input "PW120538796"
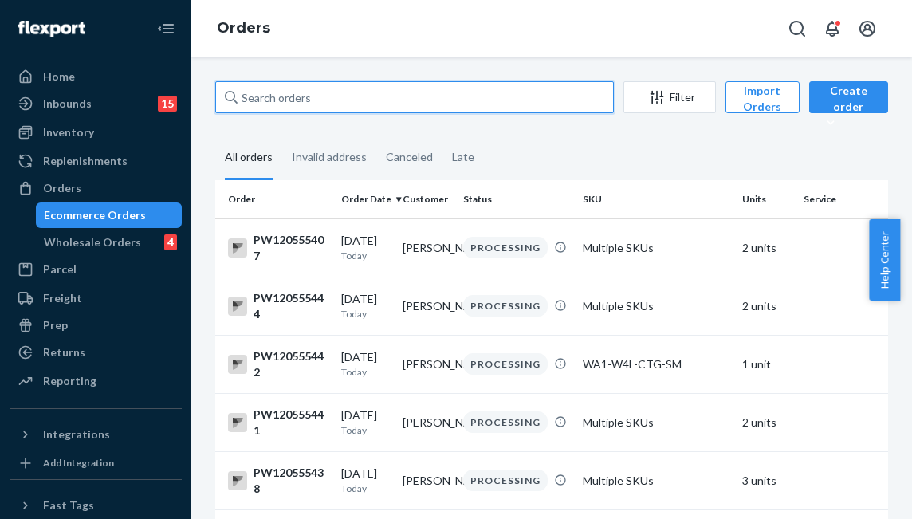
click at [332, 84] on input "text" at bounding box center [414, 97] width 399 height 32
paste input "PW120538796"
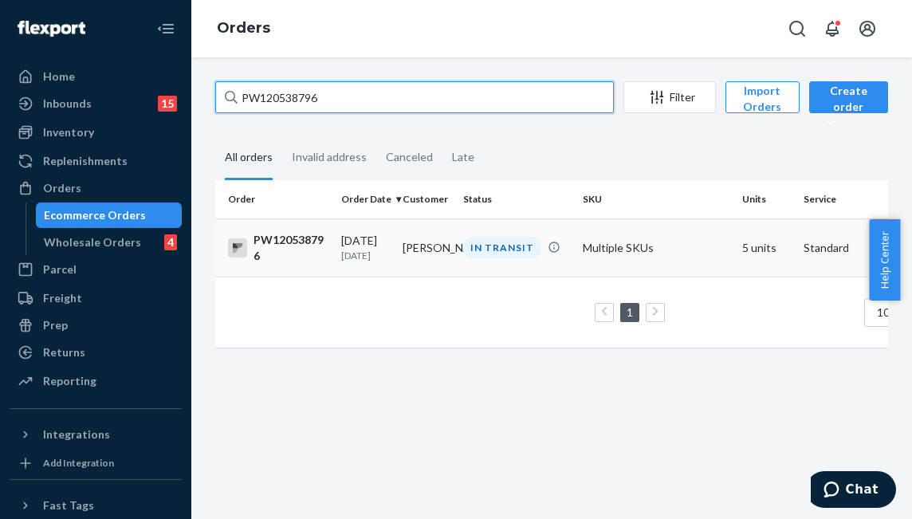
type input "PW120538796"
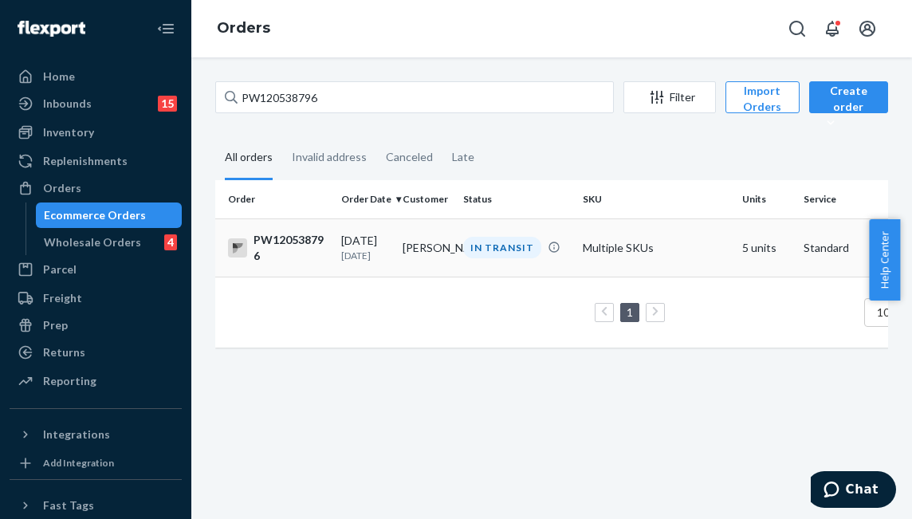
click at [416, 249] on td "[PERSON_NAME]" at bounding box center [426, 247] width 61 height 58
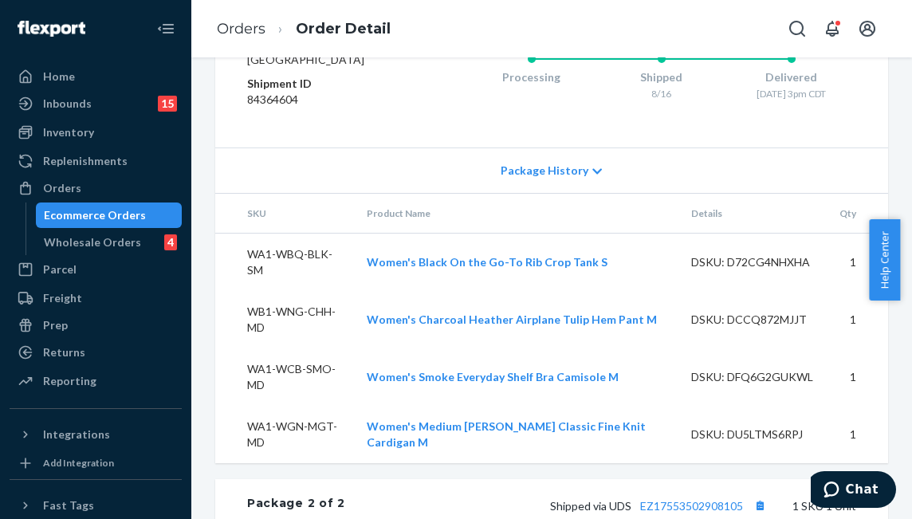
scroll to position [1196, 0]
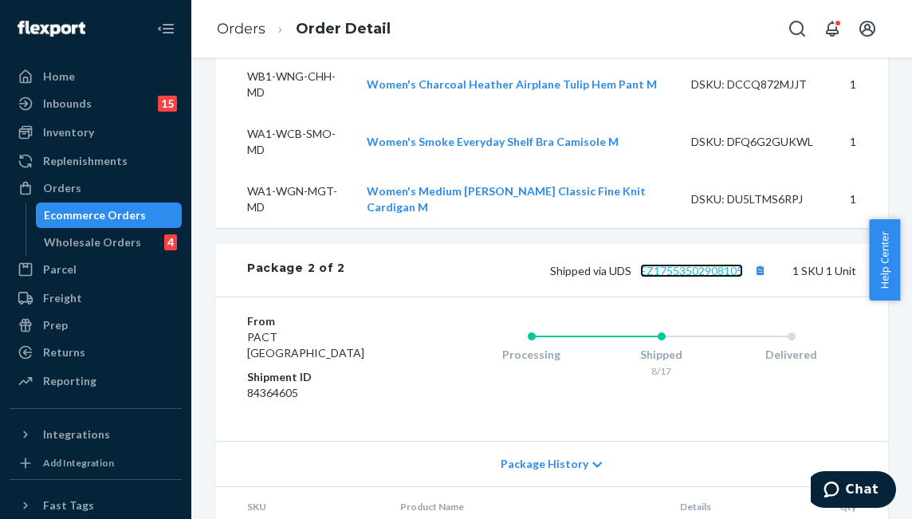
click at [670, 277] on link "EZ17553502908105" at bounding box center [691, 271] width 103 height 14
